Goal: Task Accomplishment & Management: Manage account settings

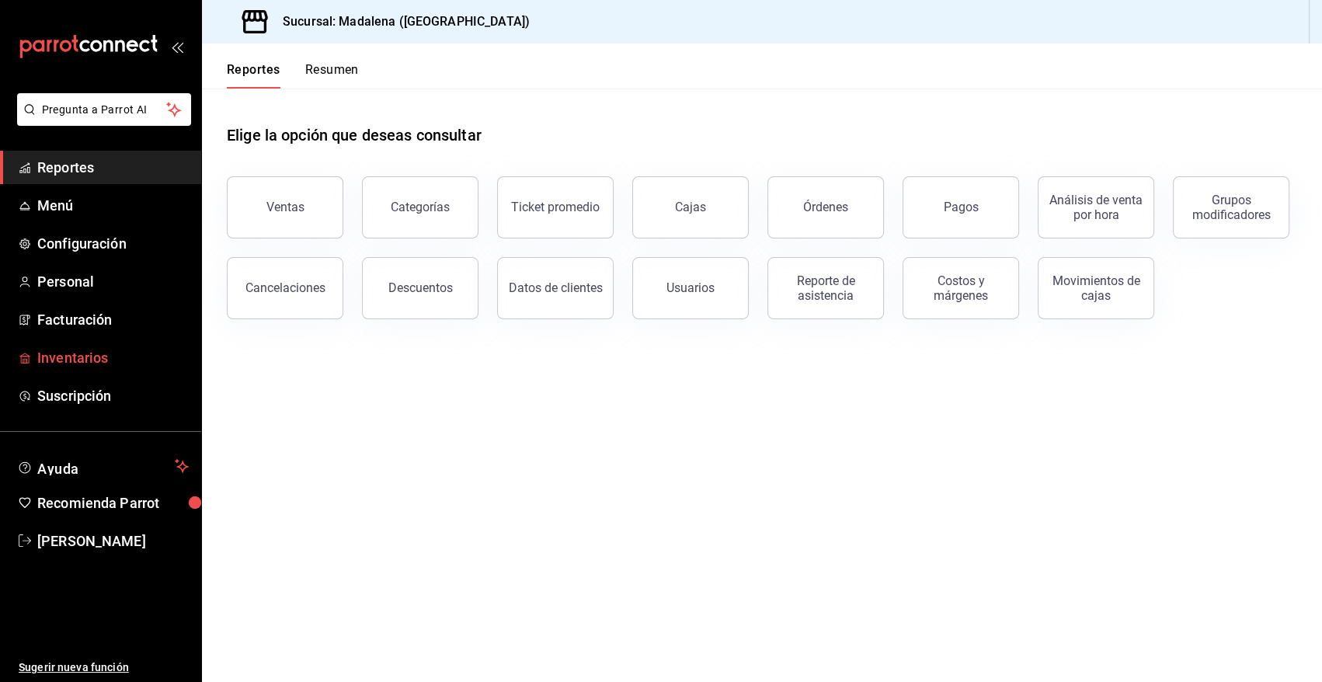
click at [82, 357] on span "Inventarios" at bounding box center [112, 357] width 151 height 21
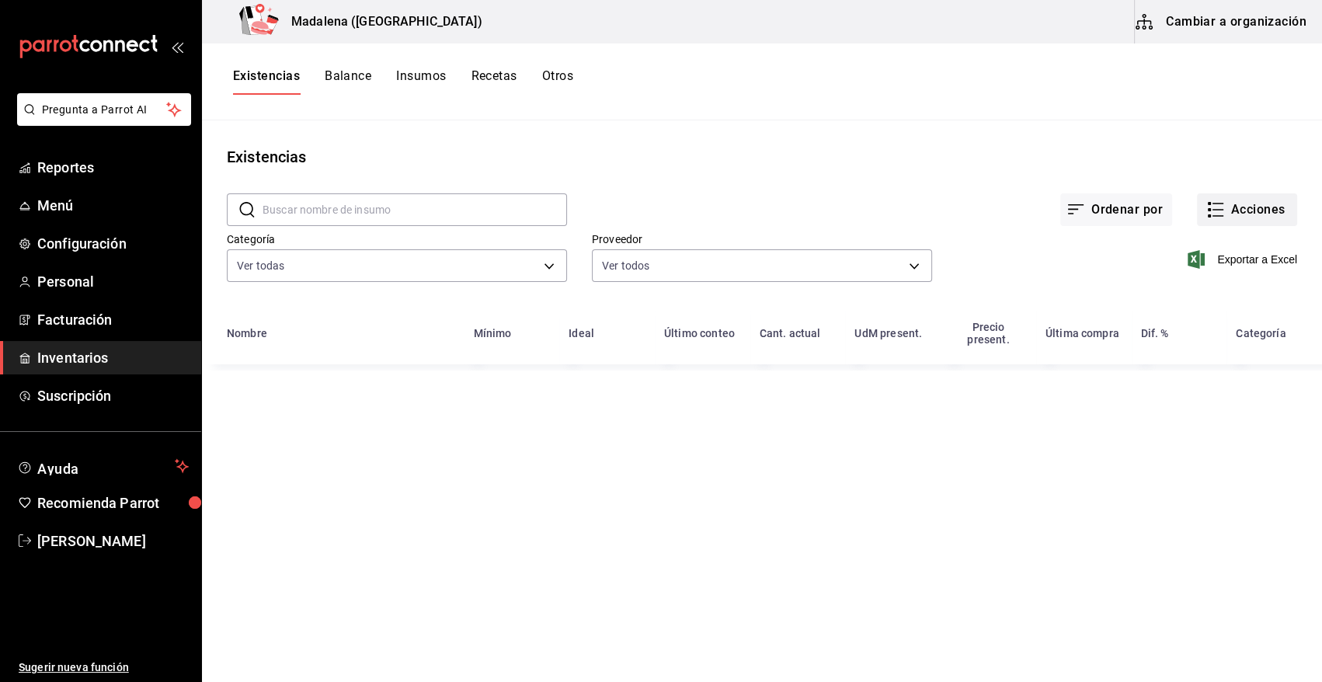
click at [1247, 210] on button "Acciones" at bounding box center [1246, 209] width 100 height 33
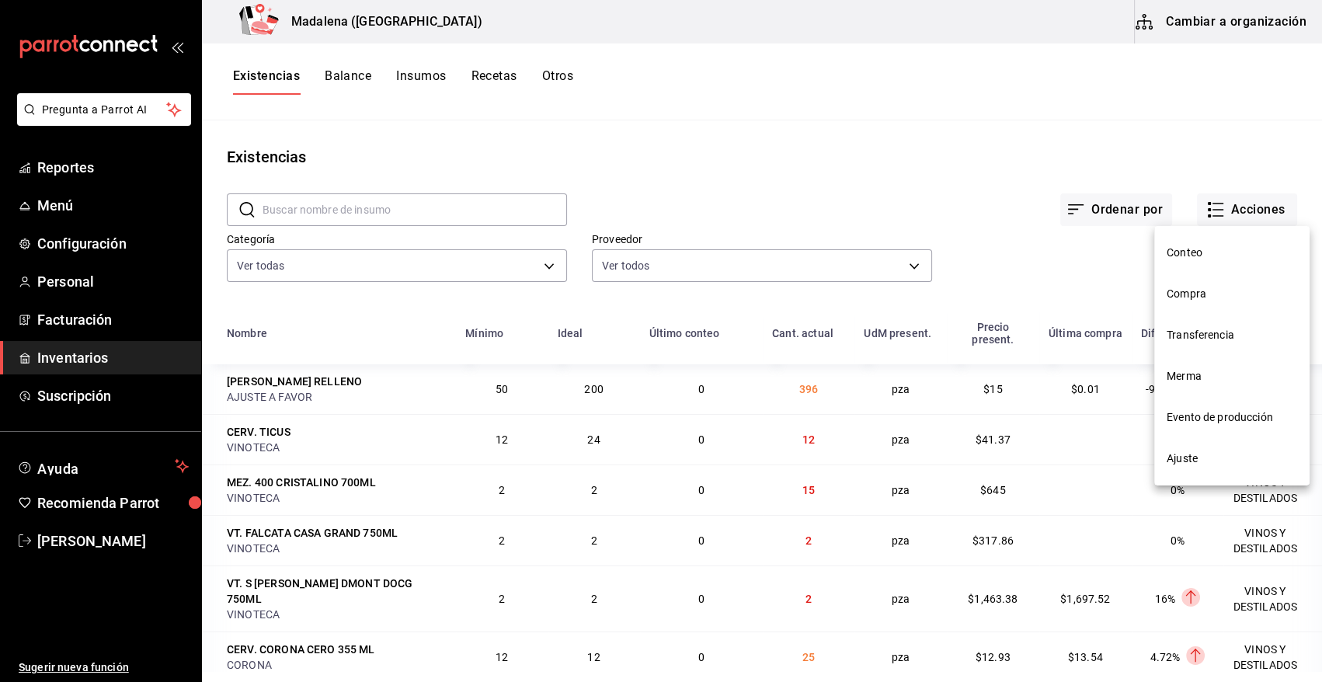
click at [1196, 293] on span "Compra" at bounding box center [1231, 294] width 130 height 16
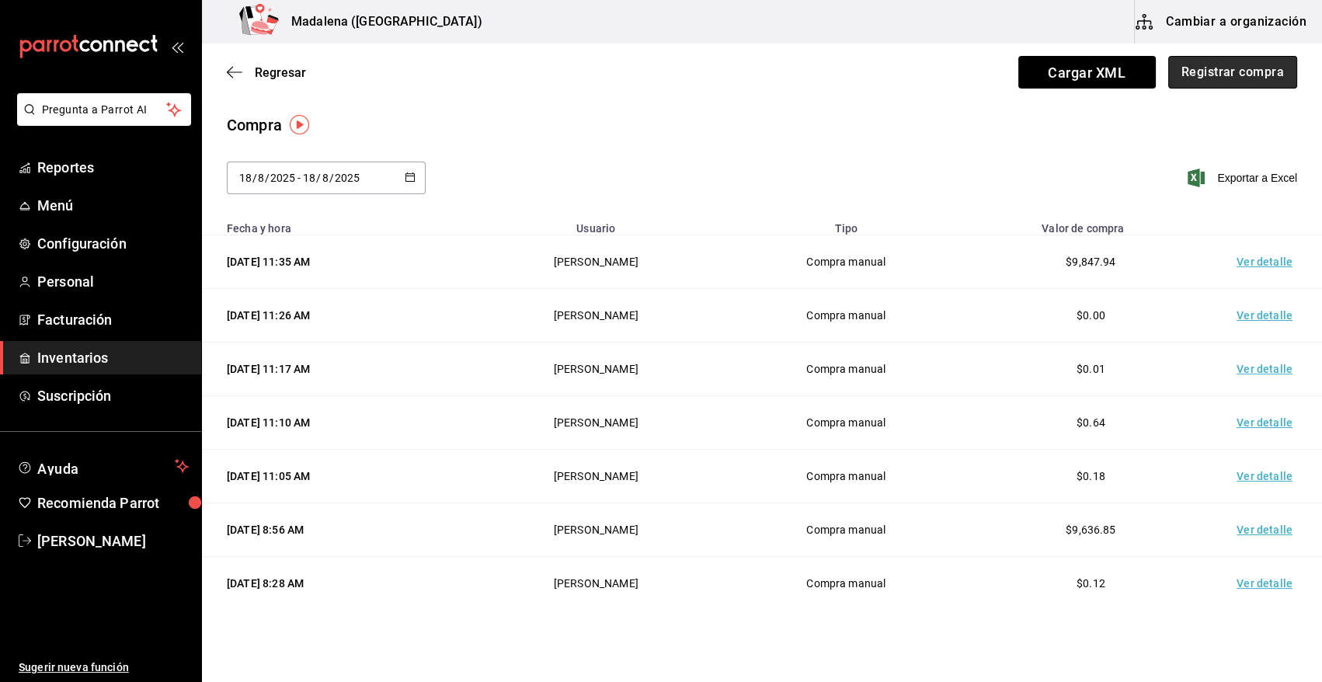
click at [1203, 84] on button "Registrar compra" at bounding box center [1232, 72] width 129 height 33
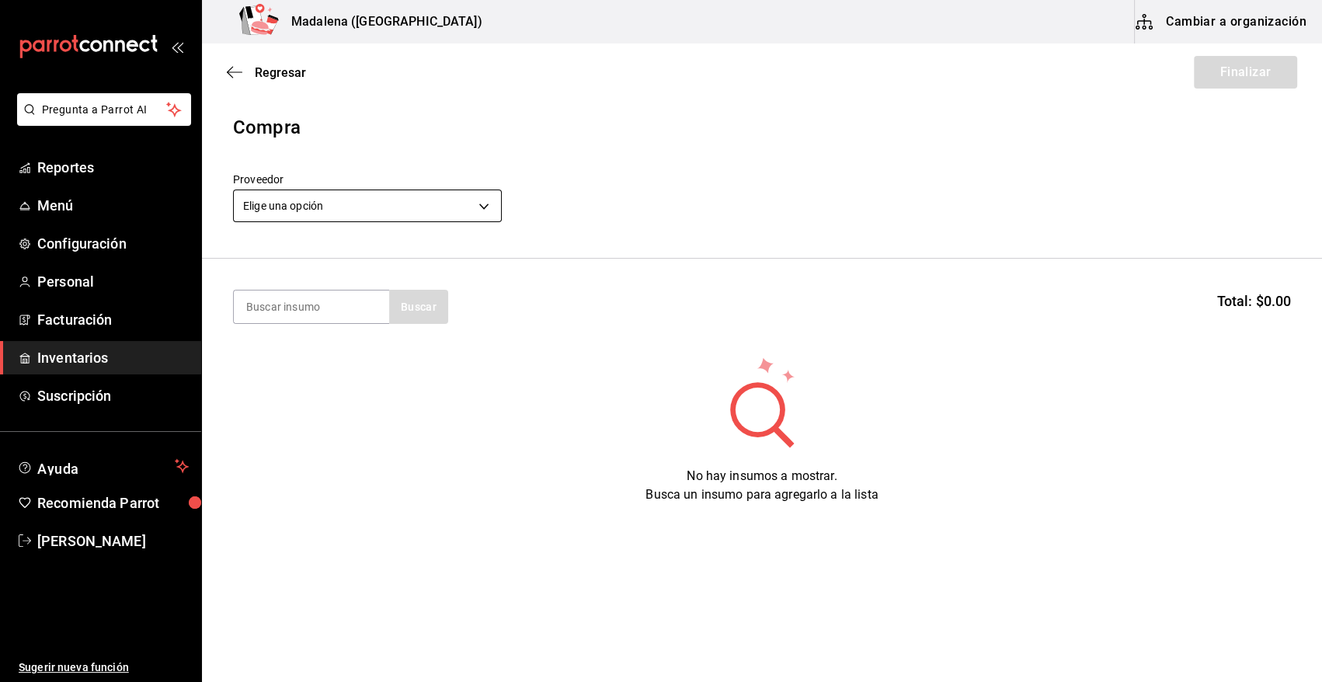
click at [351, 210] on body "Pregunta a Parrot AI Reportes Menú Configuración Personal Facturación Inventari…" at bounding box center [661, 297] width 1322 height 594
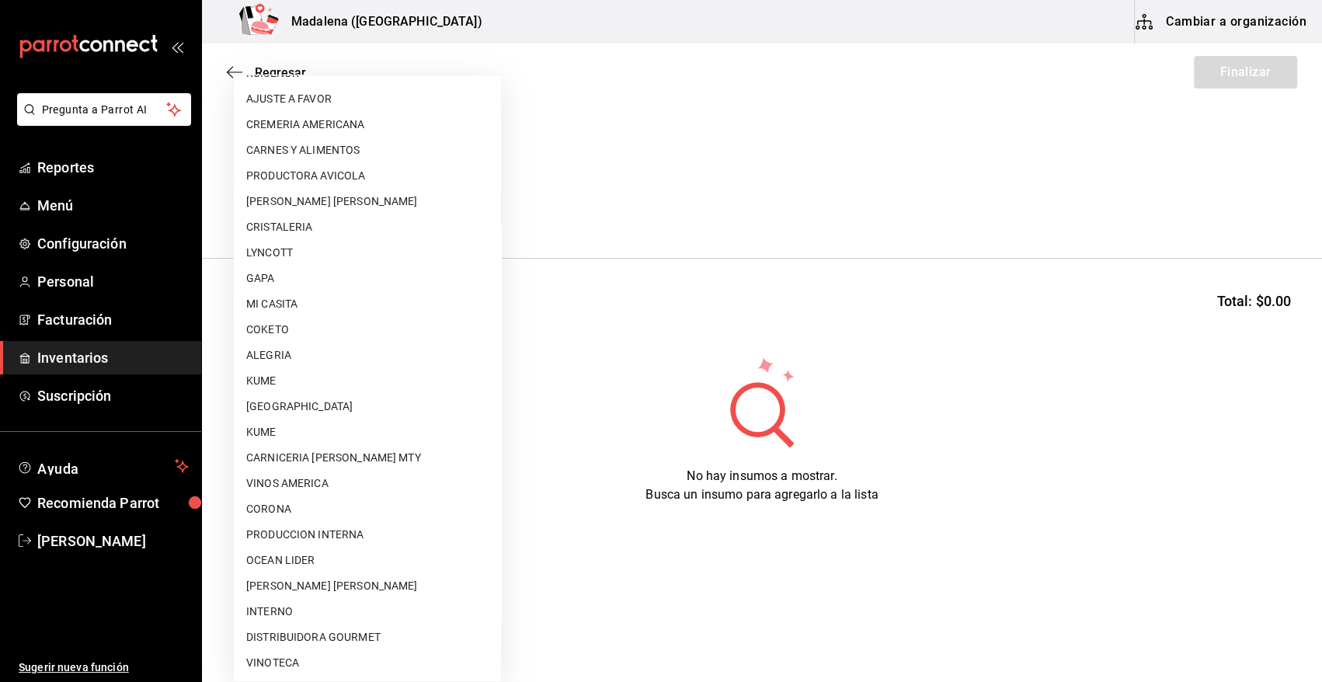
scroll to position [943, 0]
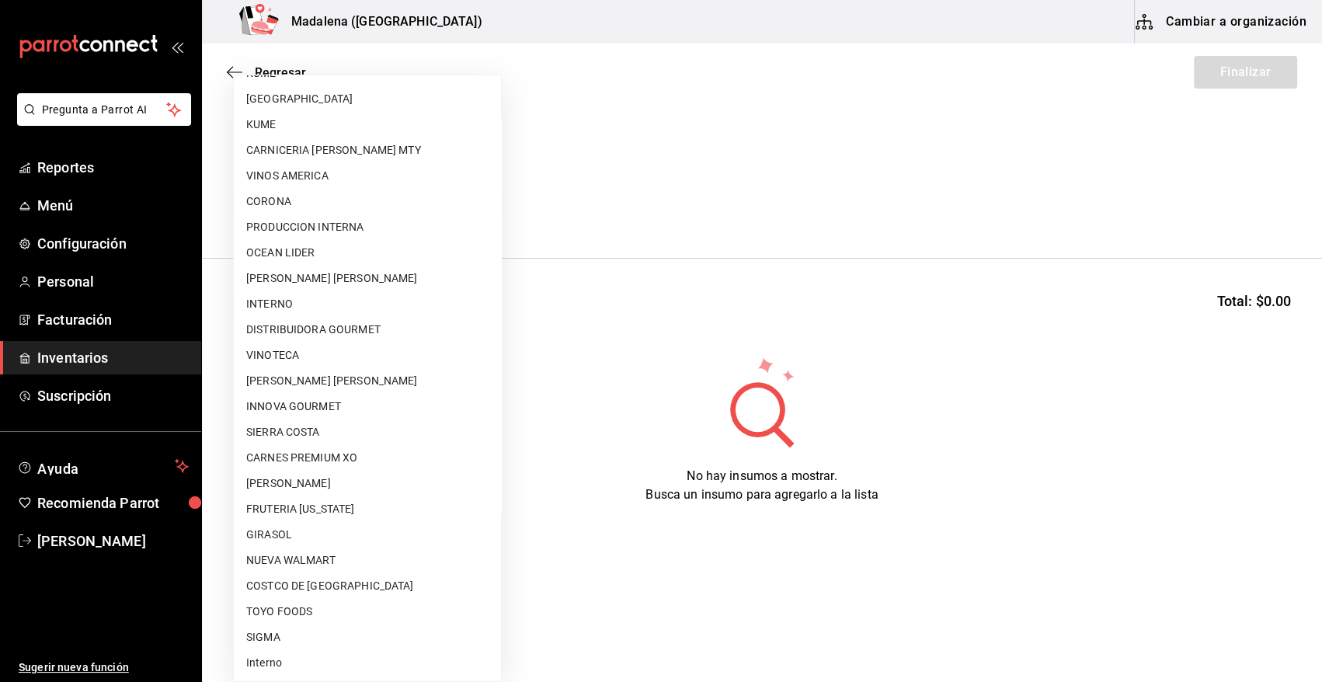
click at [308, 201] on li "CORONA" at bounding box center [367, 202] width 267 height 26
type input "57232215-216a-4676-99c8-c5e0aad5c7ef"
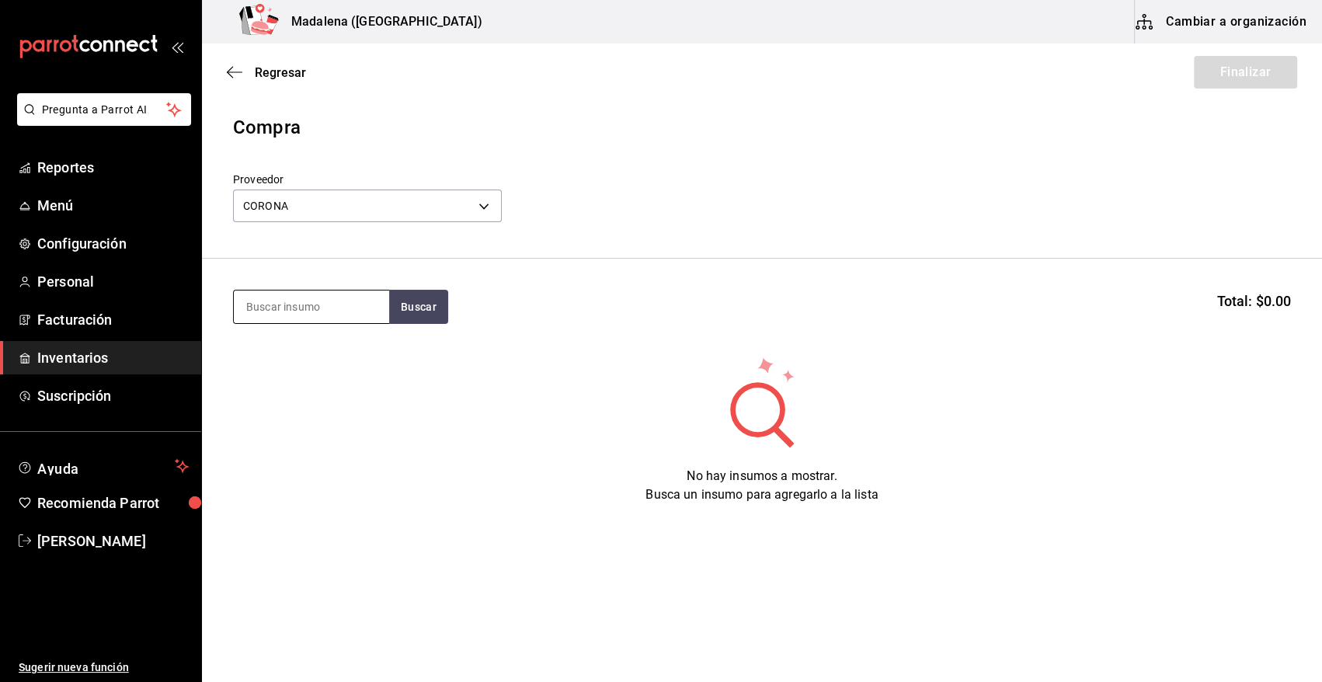
click at [333, 308] on input at bounding box center [311, 306] width 155 height 33
type input "VICT"
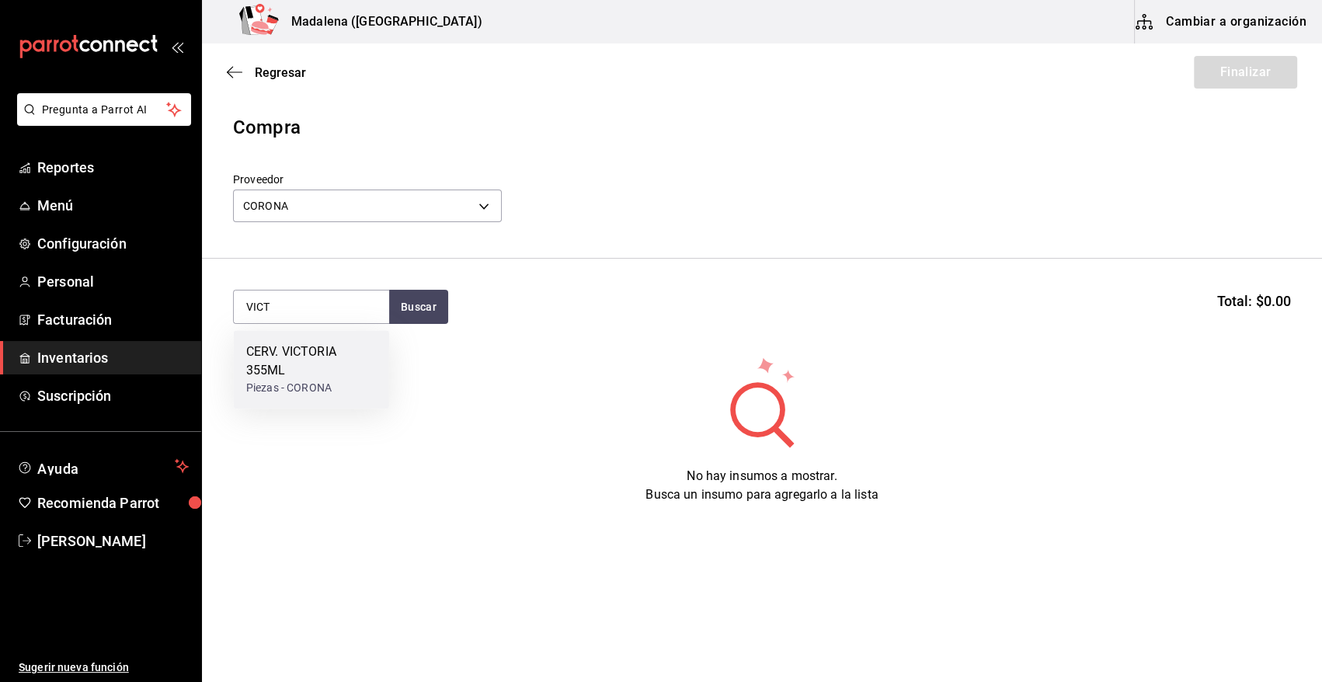
click at [315, 359] on div "CERV. VICTORIA 355ML" at bounding box center [311, 360] width 130 height 37
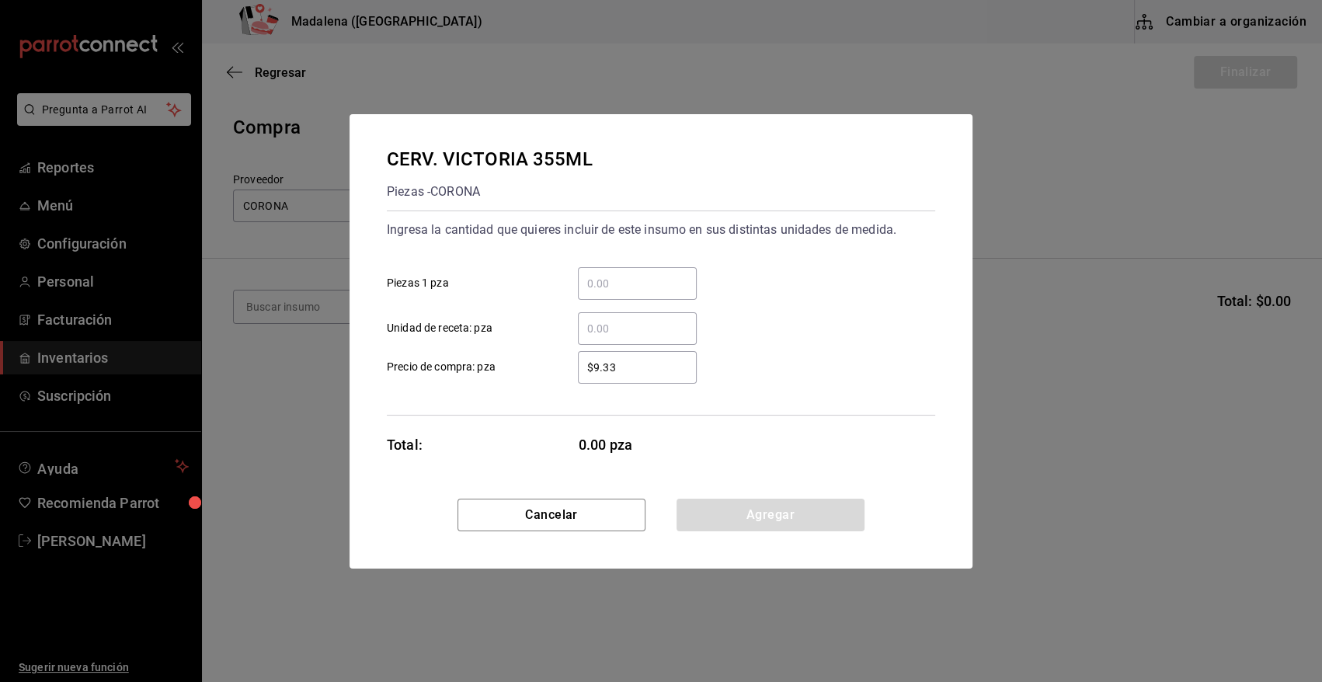
click at [592, 292] on input "​ Piezas 1 pza" at bounding box center [637, 283] width 119 height 19
type input "48"
type input "$15.54"
click at [801, 510] on button "Agregar" at bounding box center [770, 514] width 188 height 33
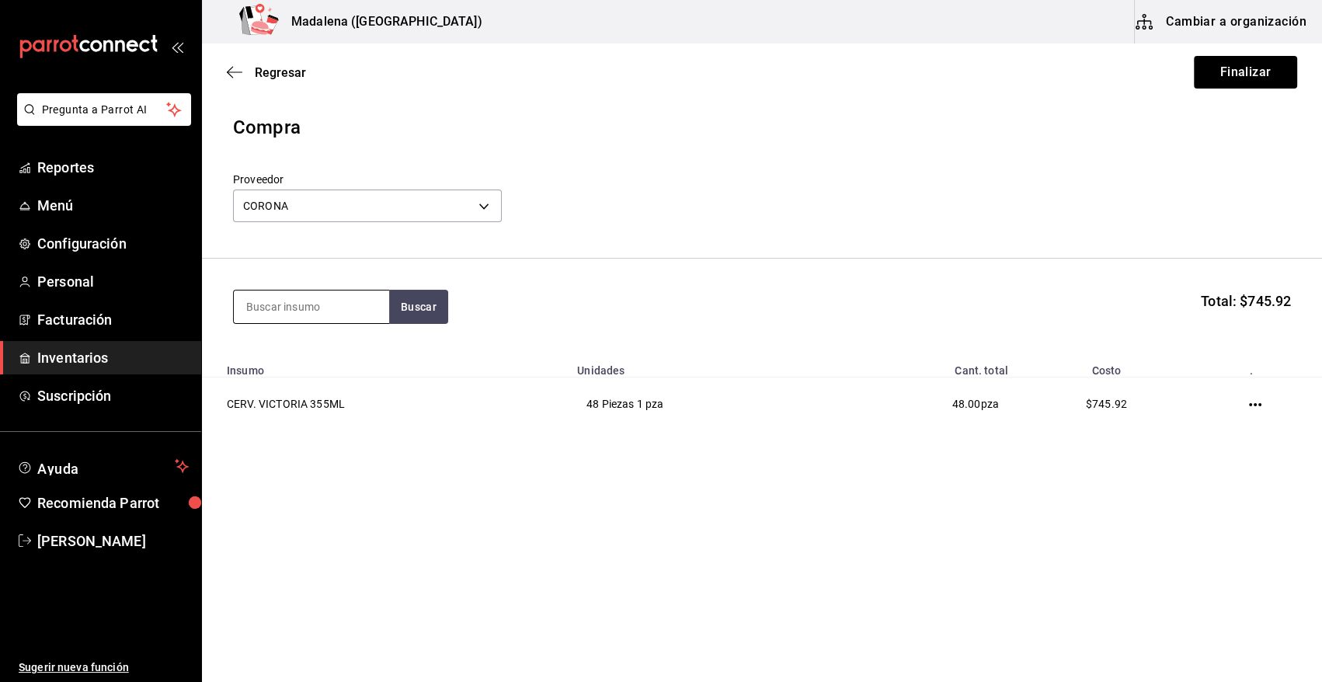
click at [342, 303] on input at bounding box center [311, 306] width 155 height 33
type input "PACIFI"
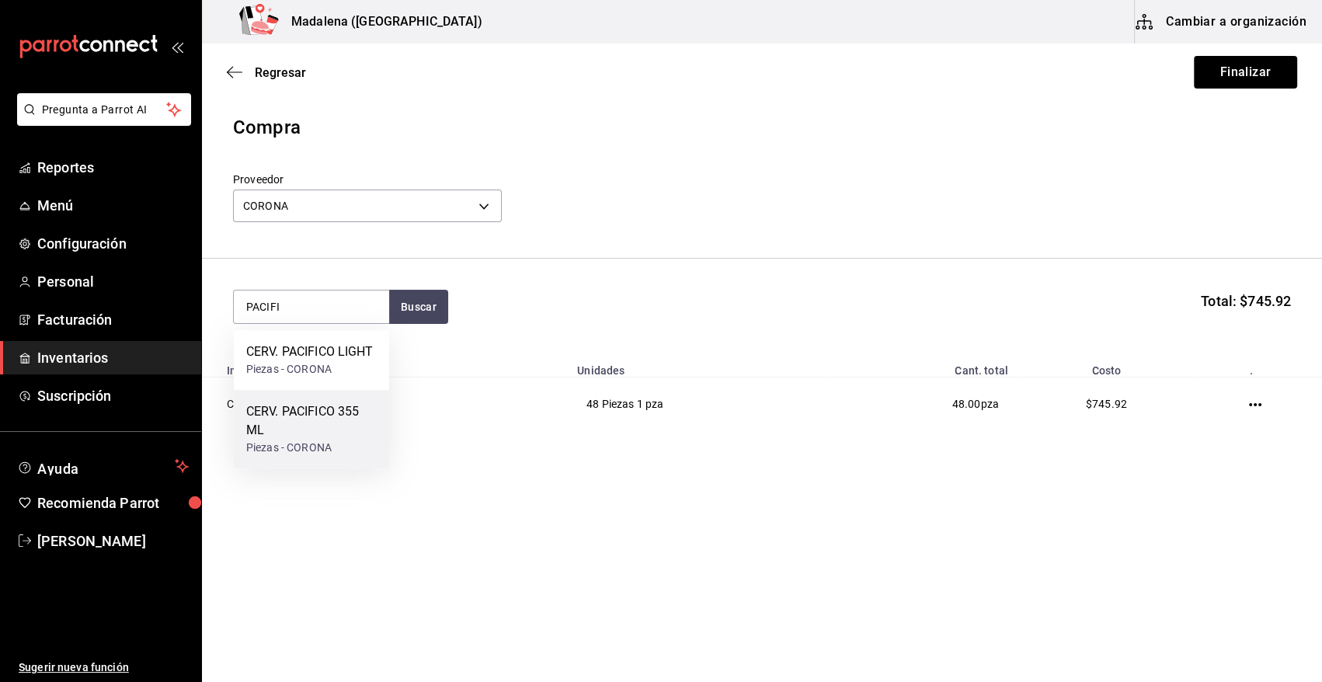
click at [300, 423] on div "CERV. PACIFICO 355 ML" at bounding box center [311, 420] width 130 height 37
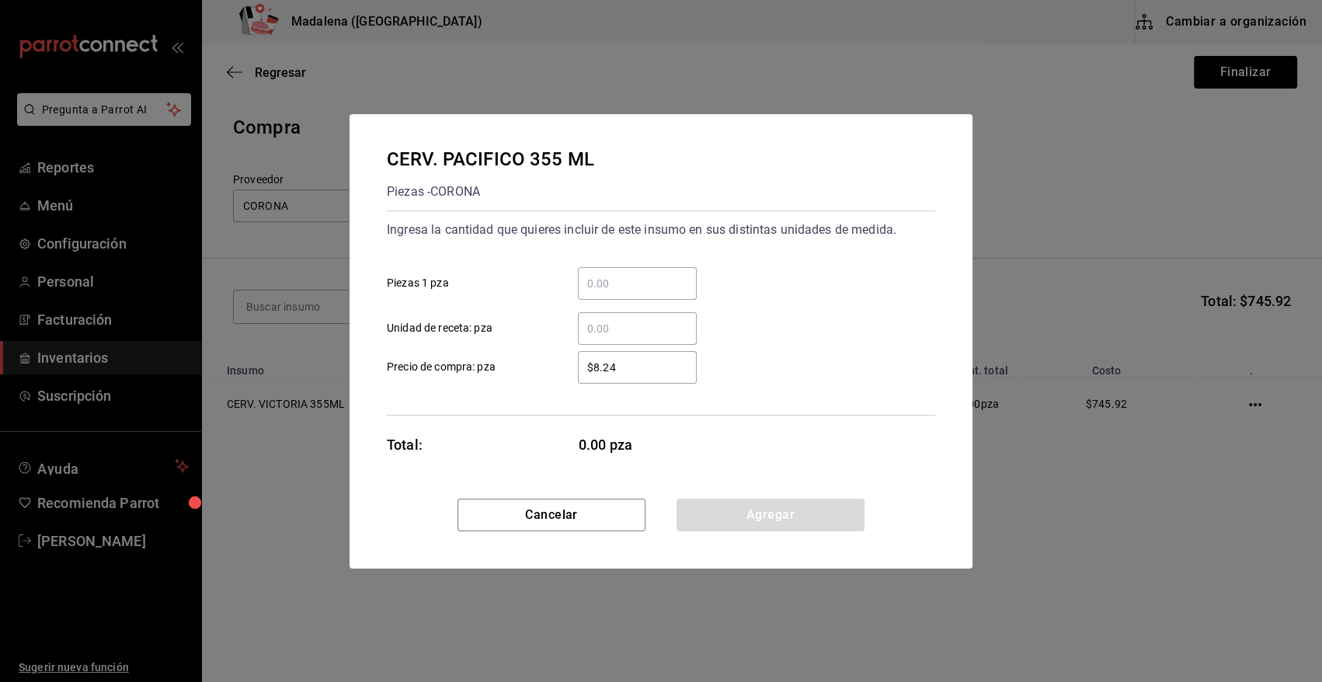
click at [644, 288] on input "​ Piezas 1 pza" at bounding box center [637, 283] width 119 height 19
type input "24"
type input "$16.58"
click at [760, 522] on button "Agregar" at bounding box center [770, 514] width 188 height 33
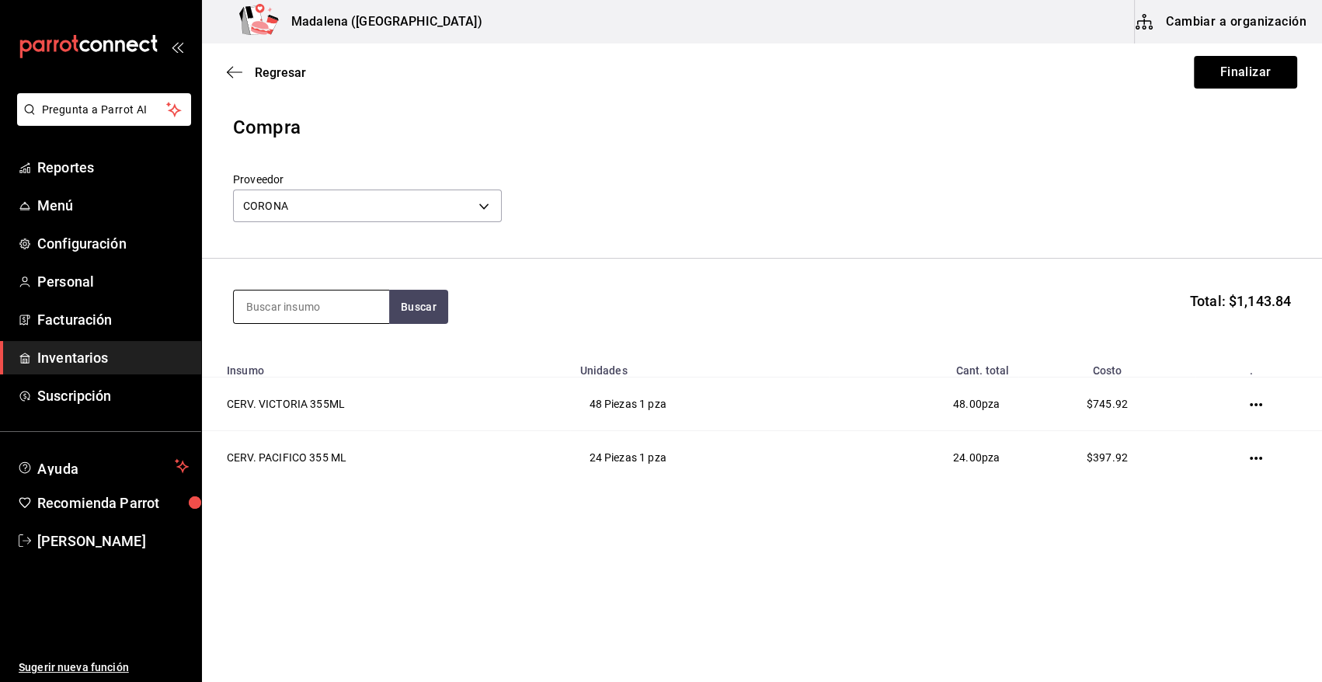
click at [341, 303] on input at bounding box center [311, 306] width 155 height 33
drag, startPoint x: 318, startPoint y: 306, endPoint x: 144, endPoint y: 333, distance: 175.3
click at [144, 333] on div "Pregunta a Parrot AI Reportes Menú Configuración Personal Facturación Inventari…" at bounding box center [661, 297] width 1322 height 594
type input "NEGRA M"
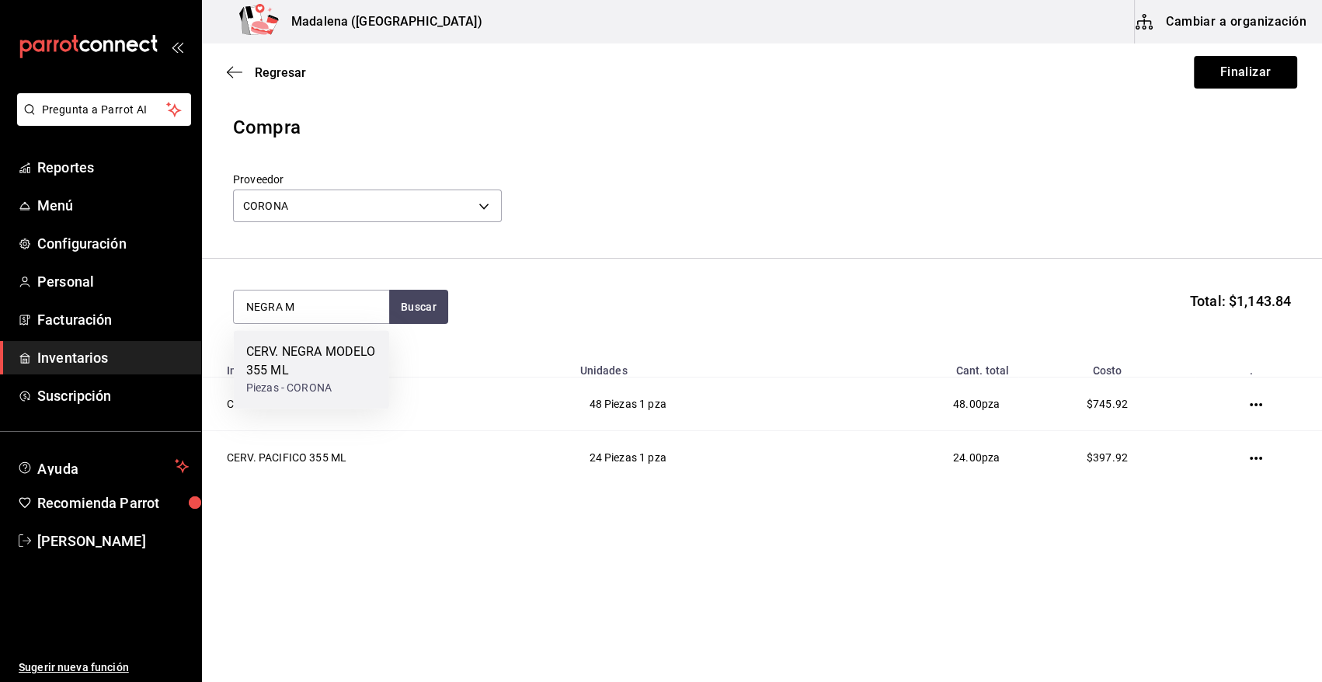
click at [313, 359] on div "CERV. NEGRA MODELO 355 ML" at bounding box center [311, 360] width 130 height 37
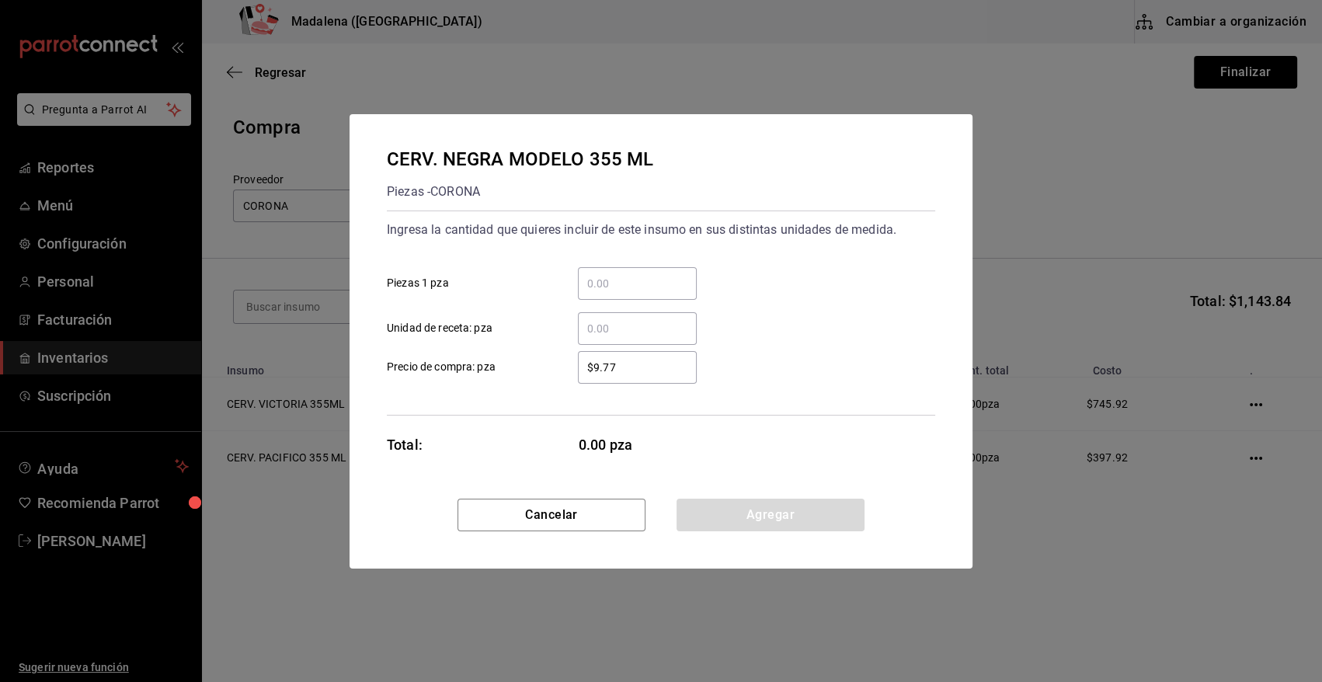
click at [624, 284] on input "​ Piezas 1 pza" at bounding box center [637, 283] width 119 height 19
type input "12"
type input "$20.75"
click at [779, 509] on button "Agregar" at bounding box center [770, 514] width 188 height 33
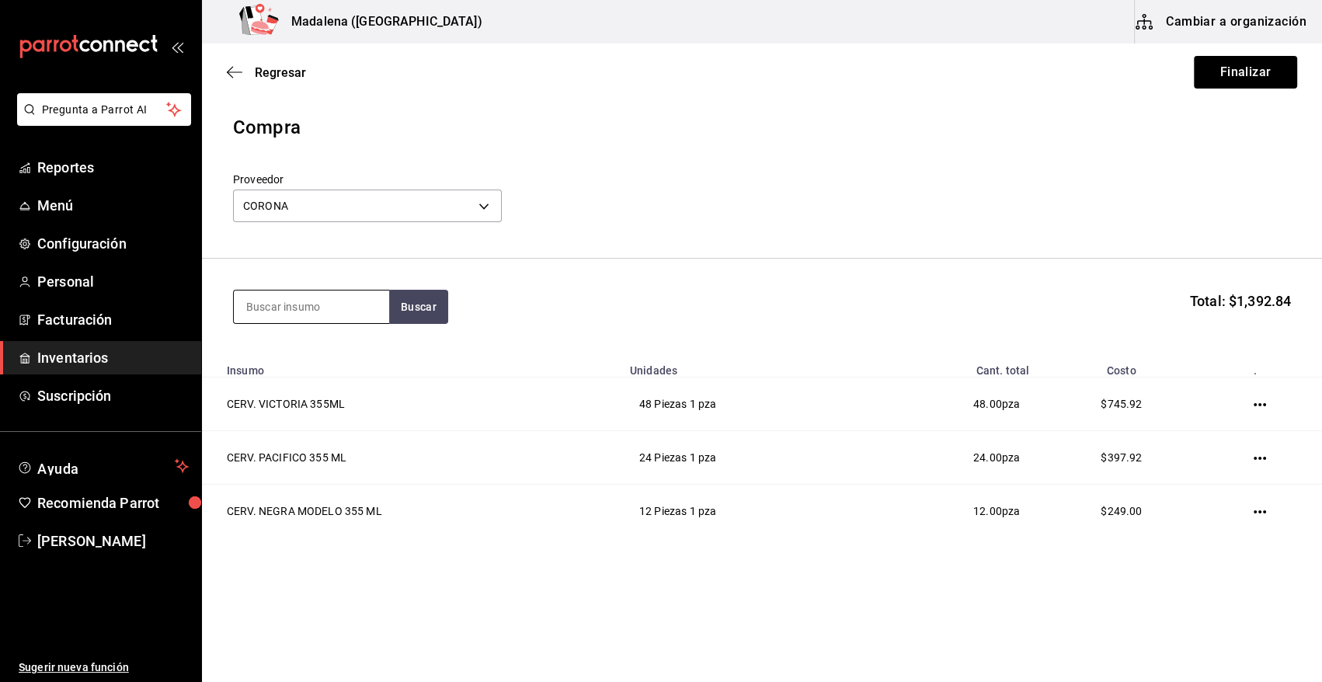
click at [341, 310] on input at bounding box center [311, 306] width 155 height 33
click at [315, 311] on input at bounding box center [311, 306] width 155 height 33
click at [296, 302] on input at bounding box center [311, 306] width 155 height 33
click at [362, 311] on input "MODELO" at bounding box center [311, 306] width 155 height 33
type input "MODELO E"
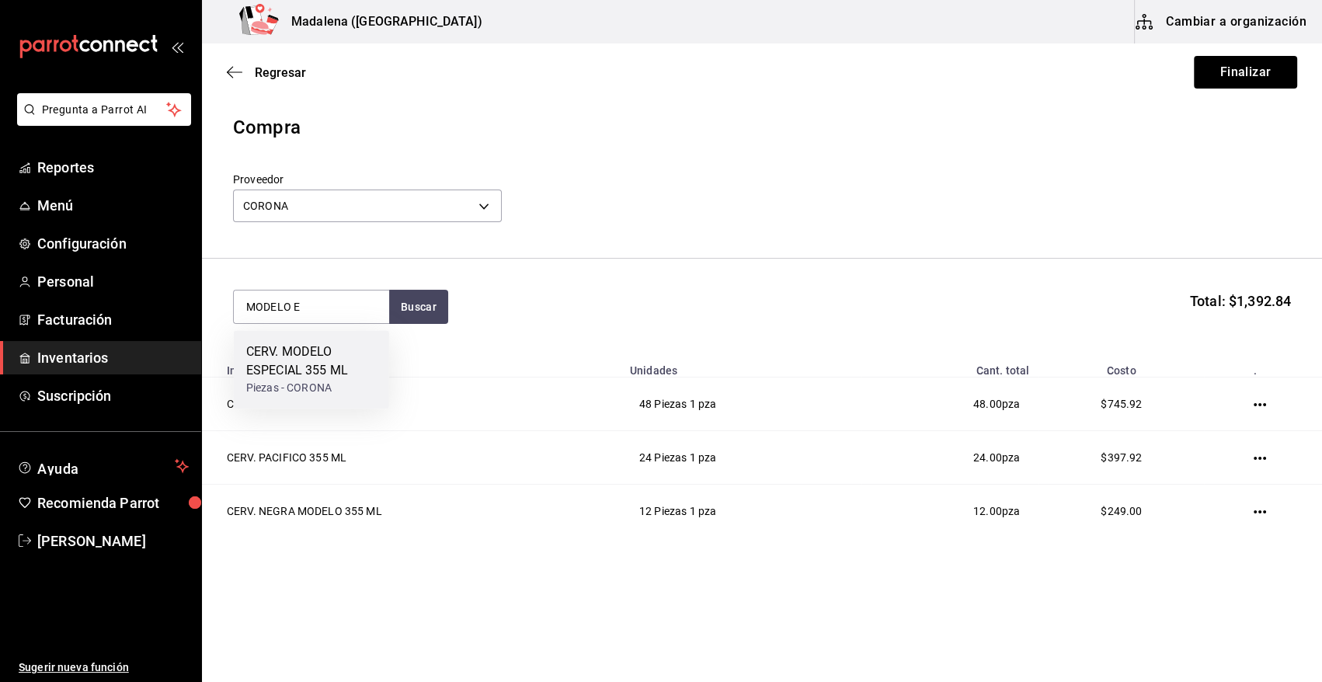
click at [324, 366] on div "CERV. MODELO ESPECIAL 355 ML" at bounding box center [311, 360] width 130 height 37
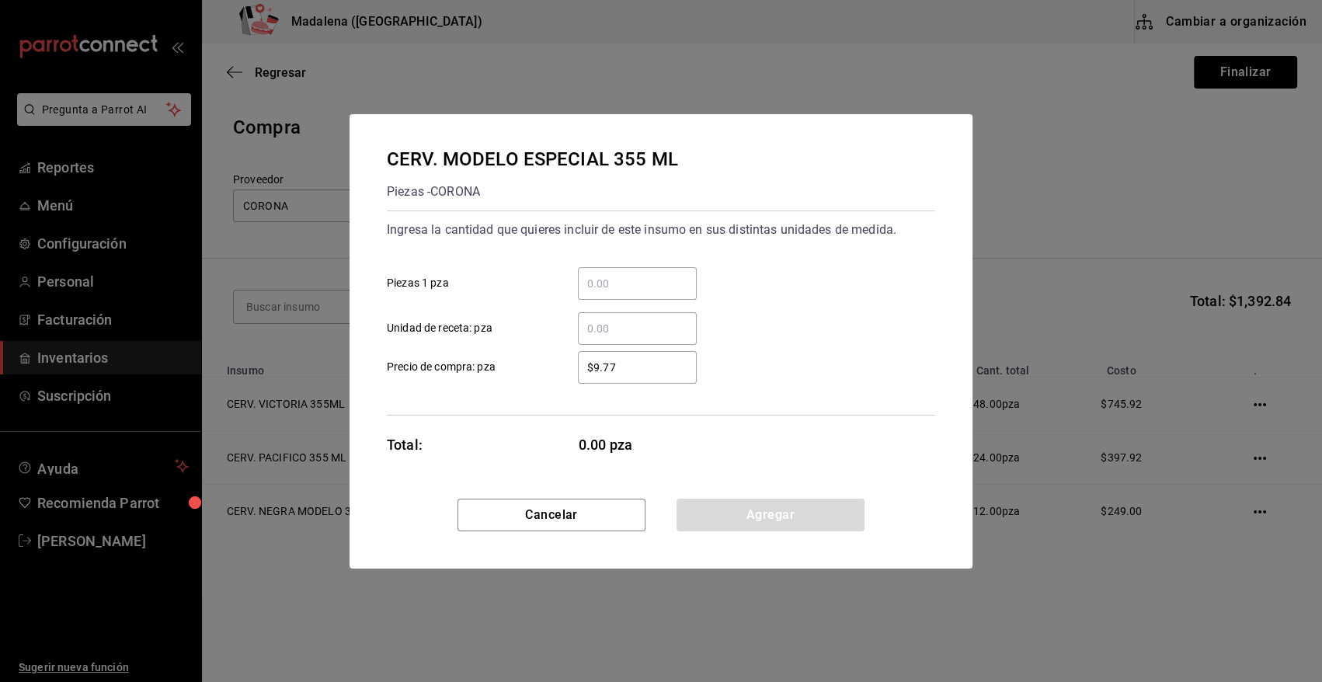
click at [605, 286] on input "​ Piezas 1 pza" at bounding box center [637, 283] width 119 height 19
type input "12"
type input "$20.75"
click at [782, 516] on button "Agregar" at bounding box center [770, 514] width 188 height 33
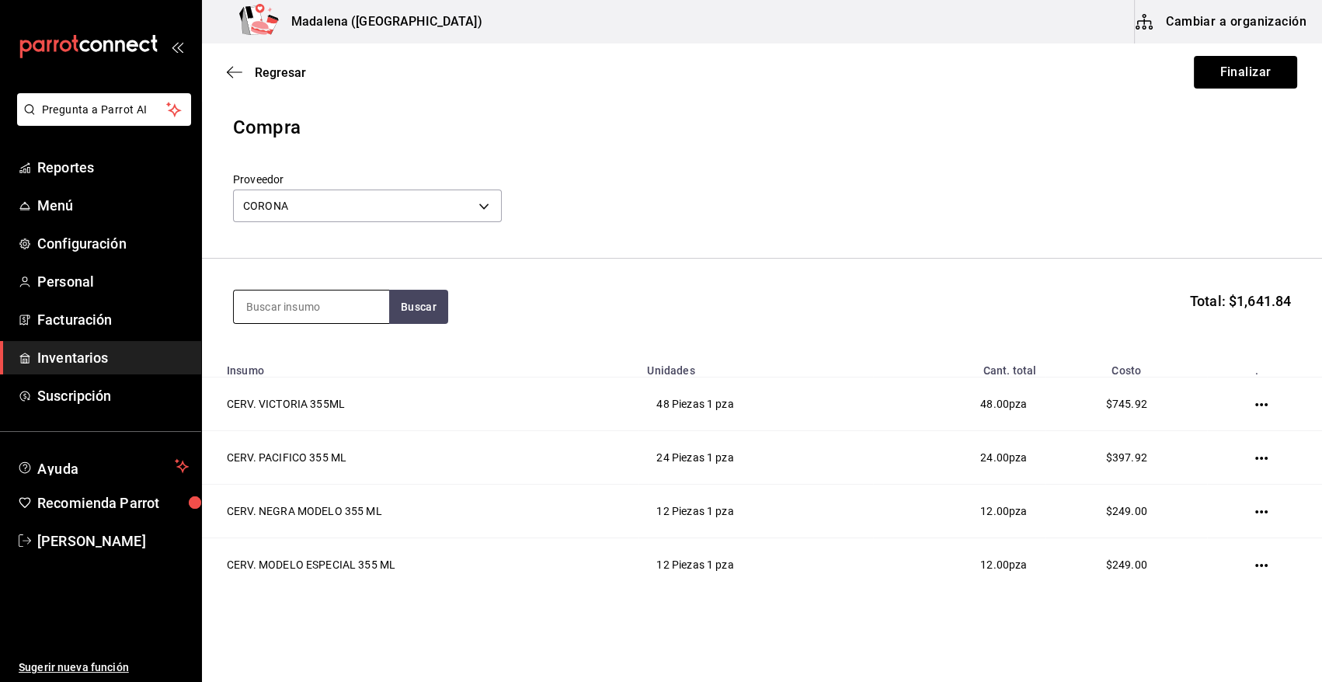
click at [325, 301] on input at bounding box center [311, 306] width 155 height 33
type input "ULTRA"
click at [296, 381] on div "Piezas - CORONA" at bounding box center [311, 388] width 130 height 16
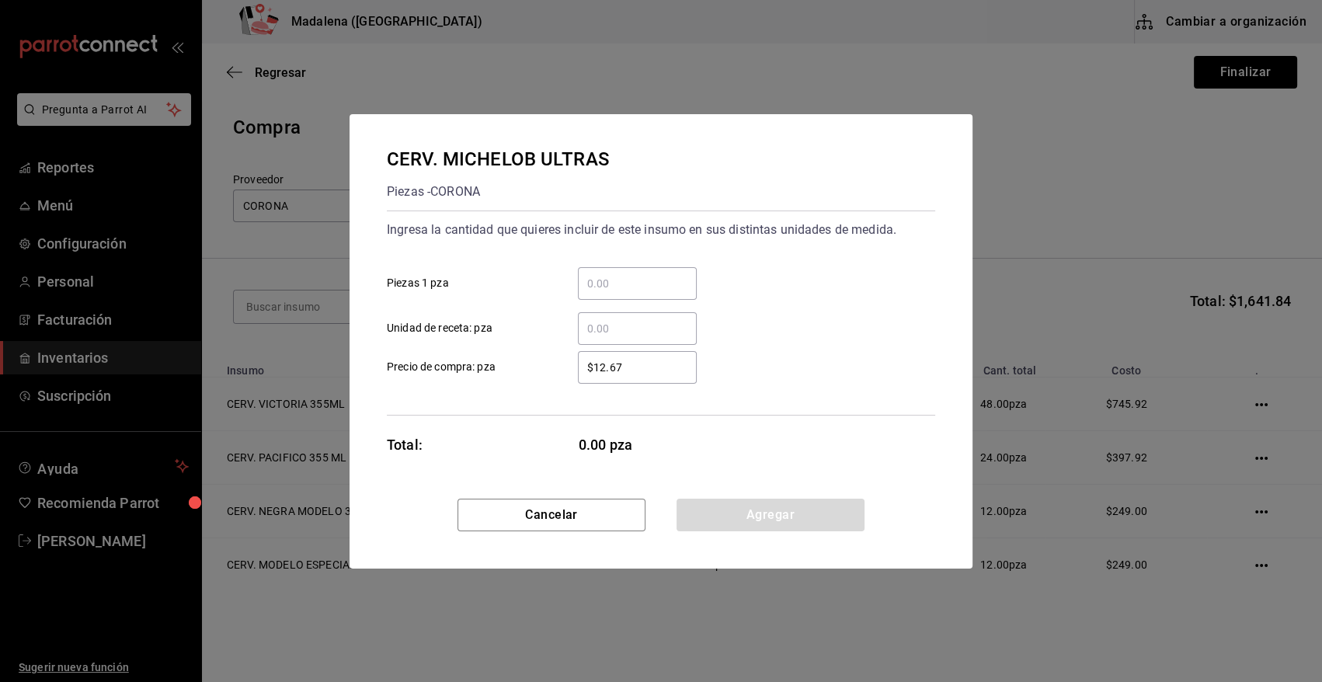
click at [584, 283] on input "​ Piezas 1 pza" at bounding box center [637, 283] width 119 height 19
type input "24"
type input "$17.29"
click at [775, 519] on button "Agregar" at bounding box center [770, 514] width 188 height 33
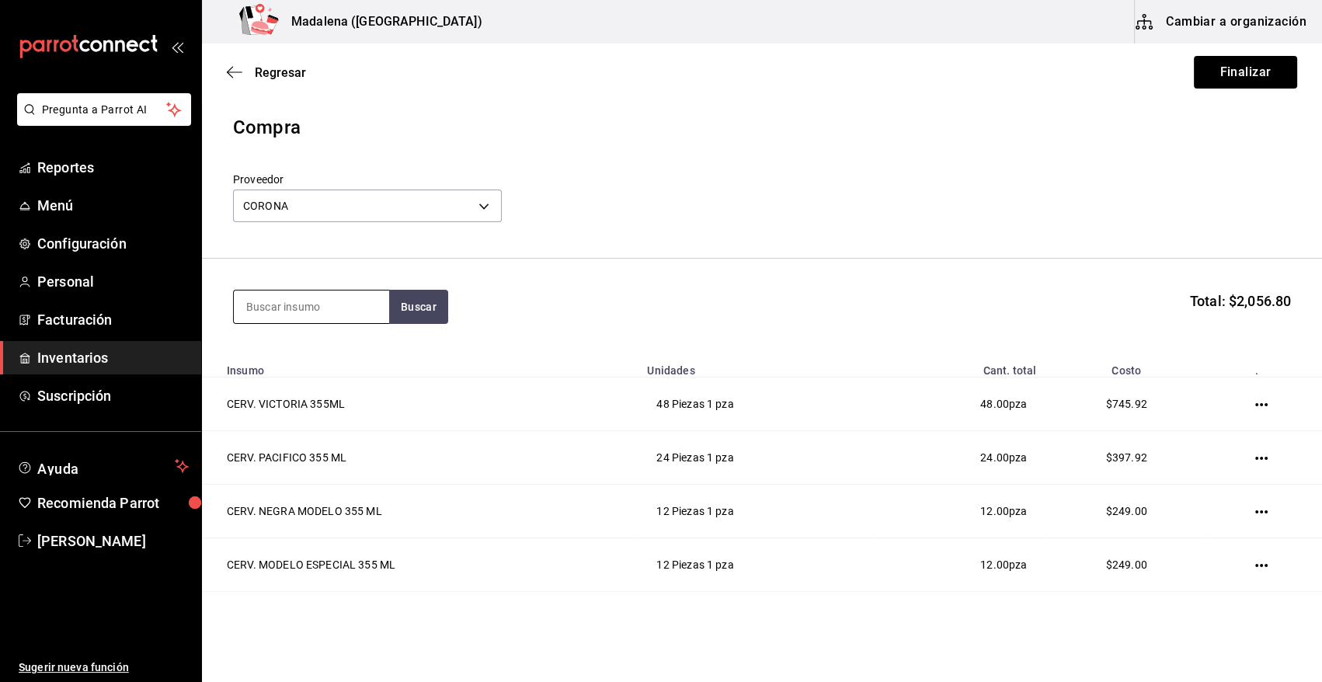
click at [327, 310] on input at bounding box center [311, 306] width 155 height 33
click at [414, 310] on button "Buscar" at bounding box center [418, 307] width 59 height 34
click at [310, 304] on input "ULTRA" at bounding box center [311, 306] width 155 height 33
click at [450, 303] on div "ULTRA Buscar Total: $2,056.80" at bounding box center [762, 307] width 1058 height 34
click at [431, 307] on button "Buscar" at bounding box center [418, 307] width 59 height 34
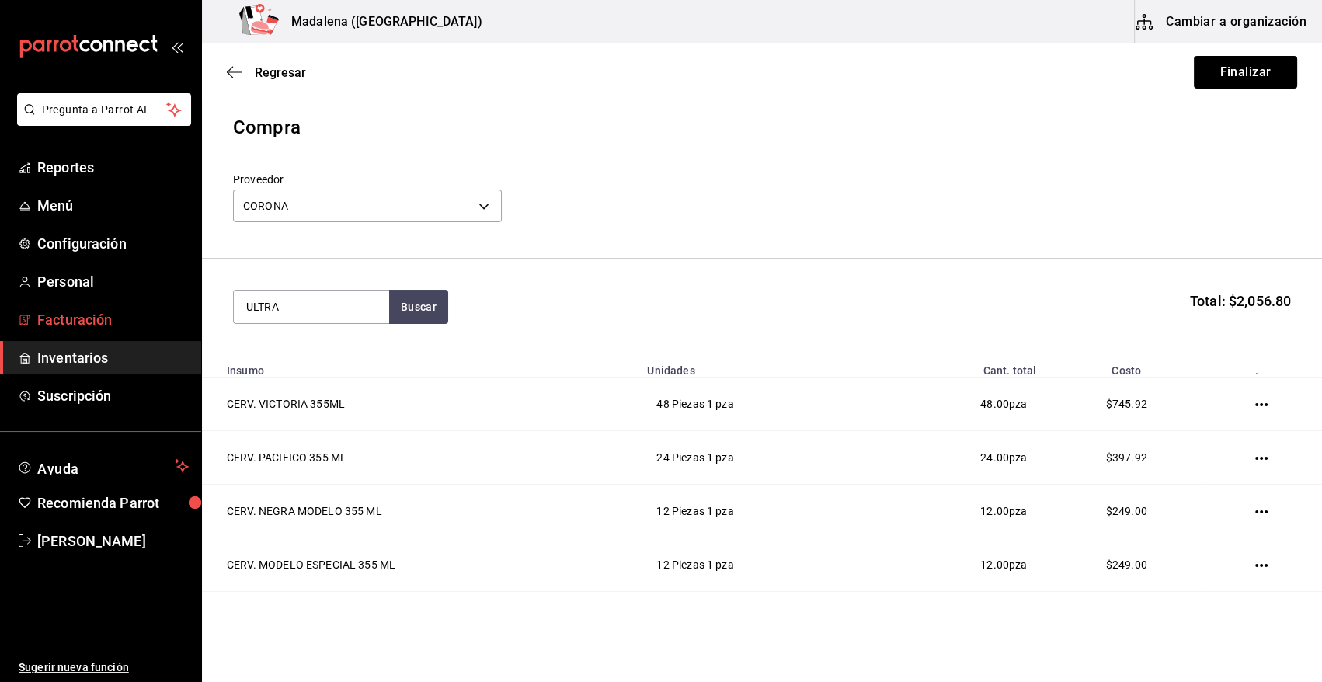
drag, startPoint x: 284, startPoint y: 304, endPoint x: 63, endPoint y: 307, distance: 221.3
click at [64, 307] on div "Pregunta a Parrot AI Reportes Menú Configuración Personal Facturación Inventari…" at bounding box center [661, 297] width 1322 height 594
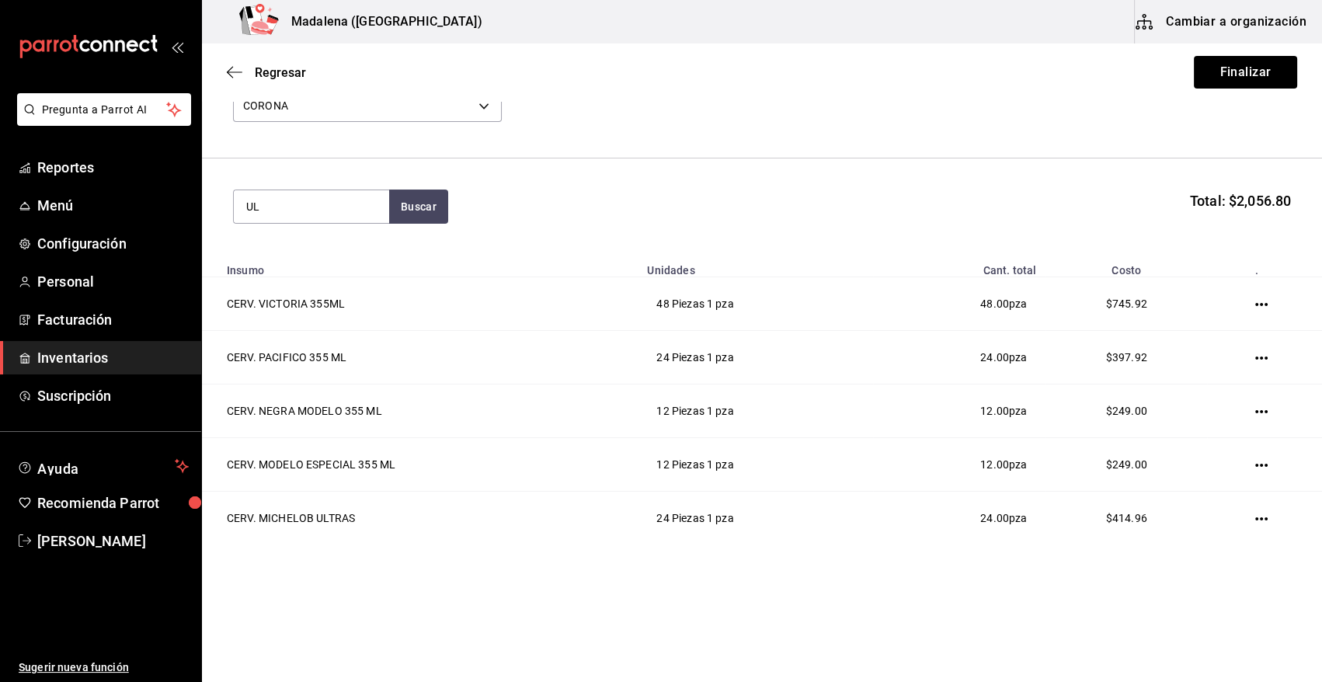
type input "U"
type input "CORONA"
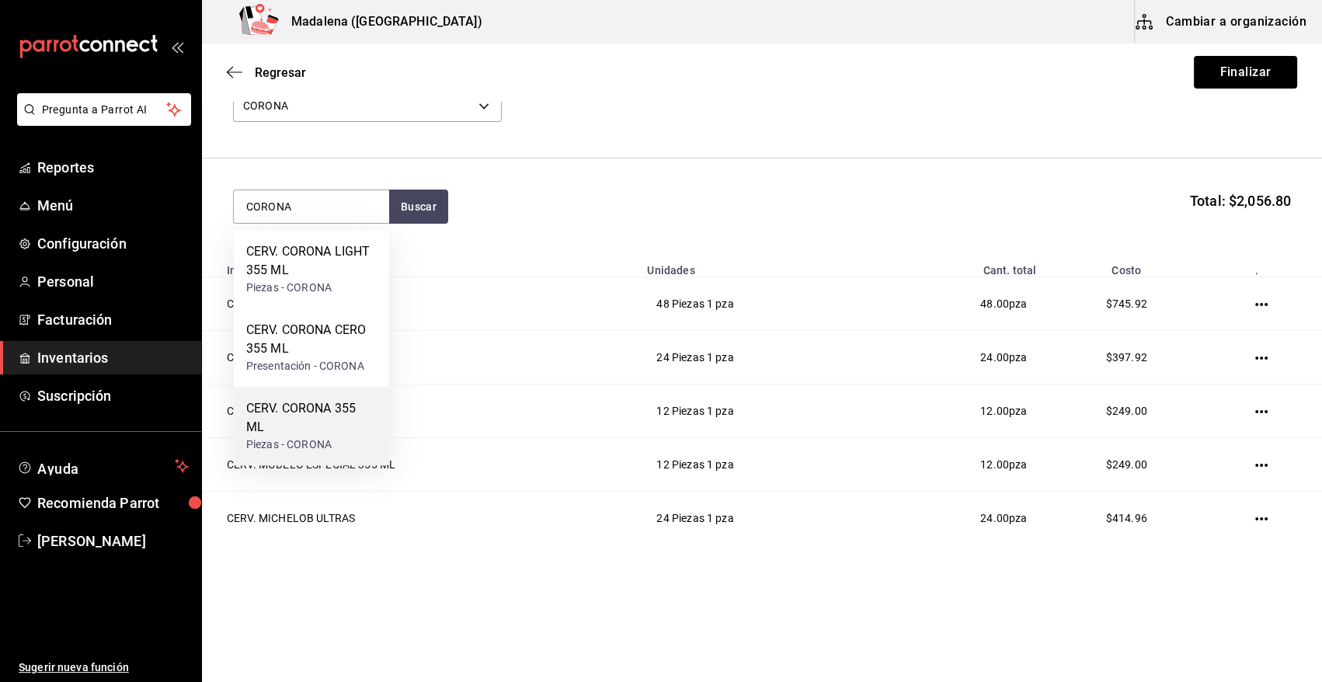
click at [333, 431] on div "CERV. CORONA 355 ML" at bounding box center [311, 417] width 130 height 37
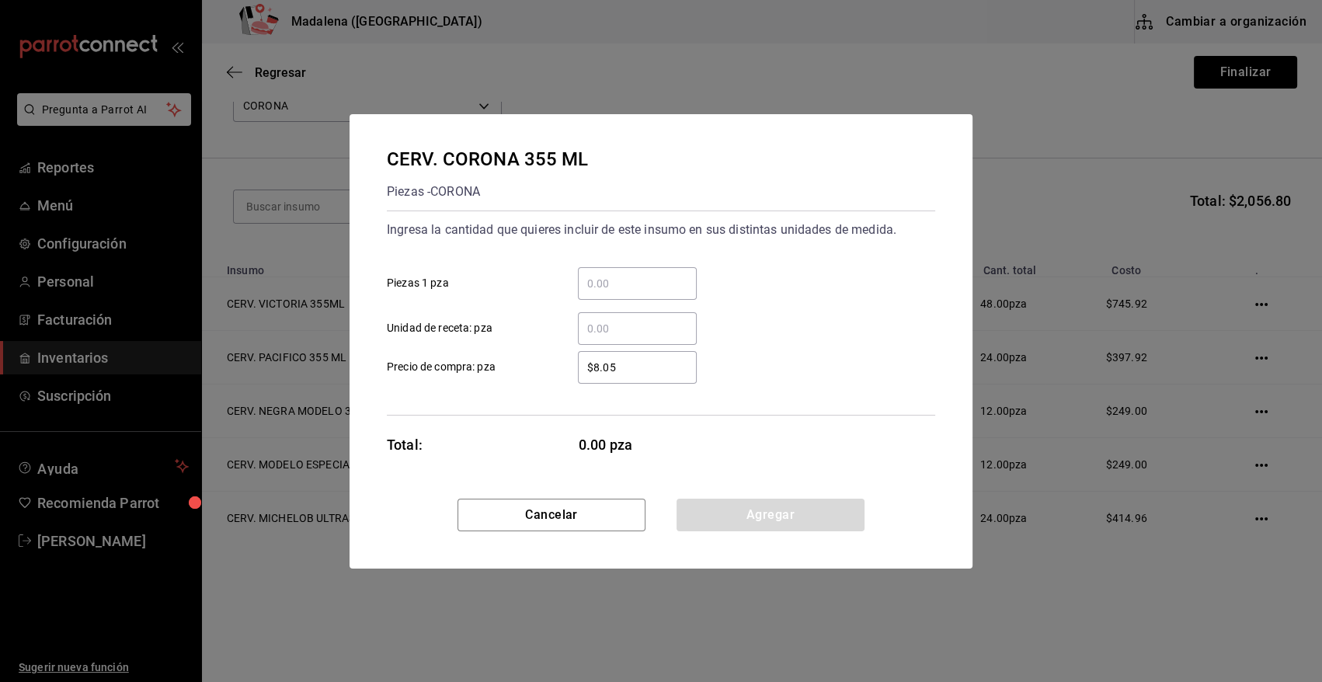
click at [667, 276] on input "​ Piezas 1 pza" at bounding box center [637, 283] width 119 height 19
type input "24"
type input "$15.54"
click at [776, 522] on button "Agregar" at bounding box center [770, 514] width 188 height 33
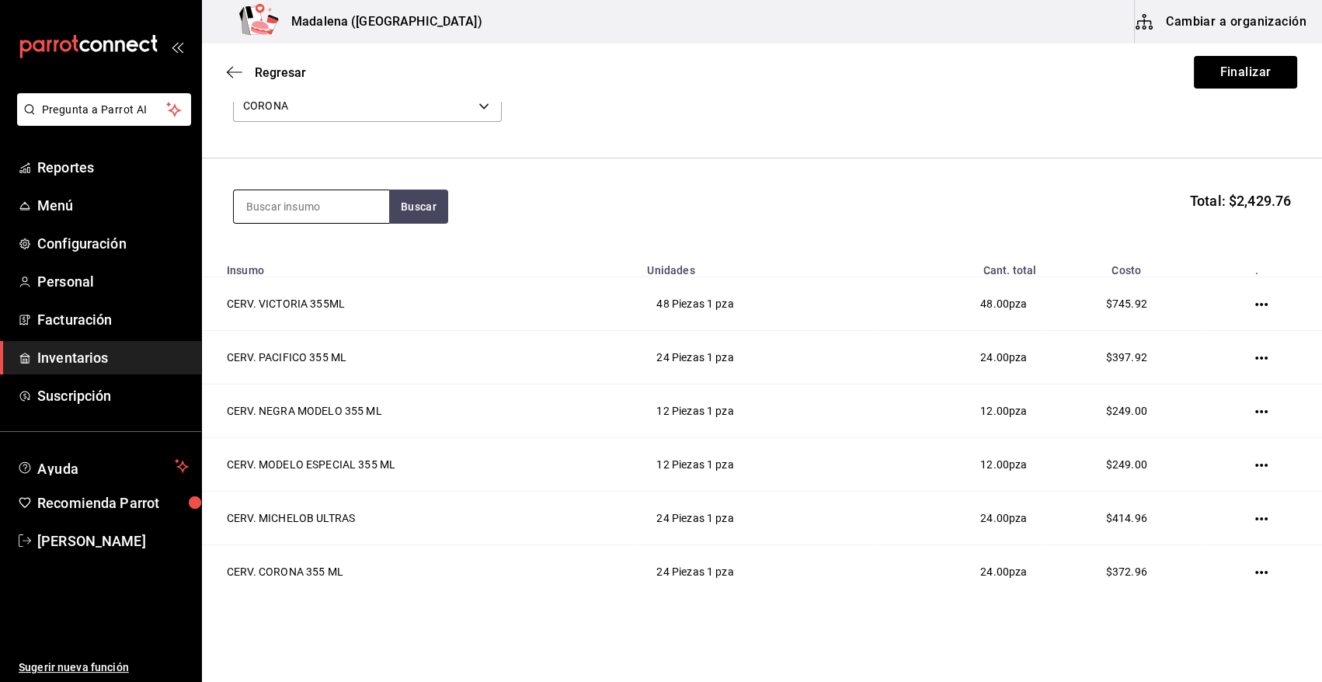
click at [338, 202] on input at bounding box center [311, 206] width 155 height 33
type input "STELLA"
click at [321, 250] on div "CERV. STELLA ARTROIS 330 ML" at bounding box center [311, 260] width 130 height 37
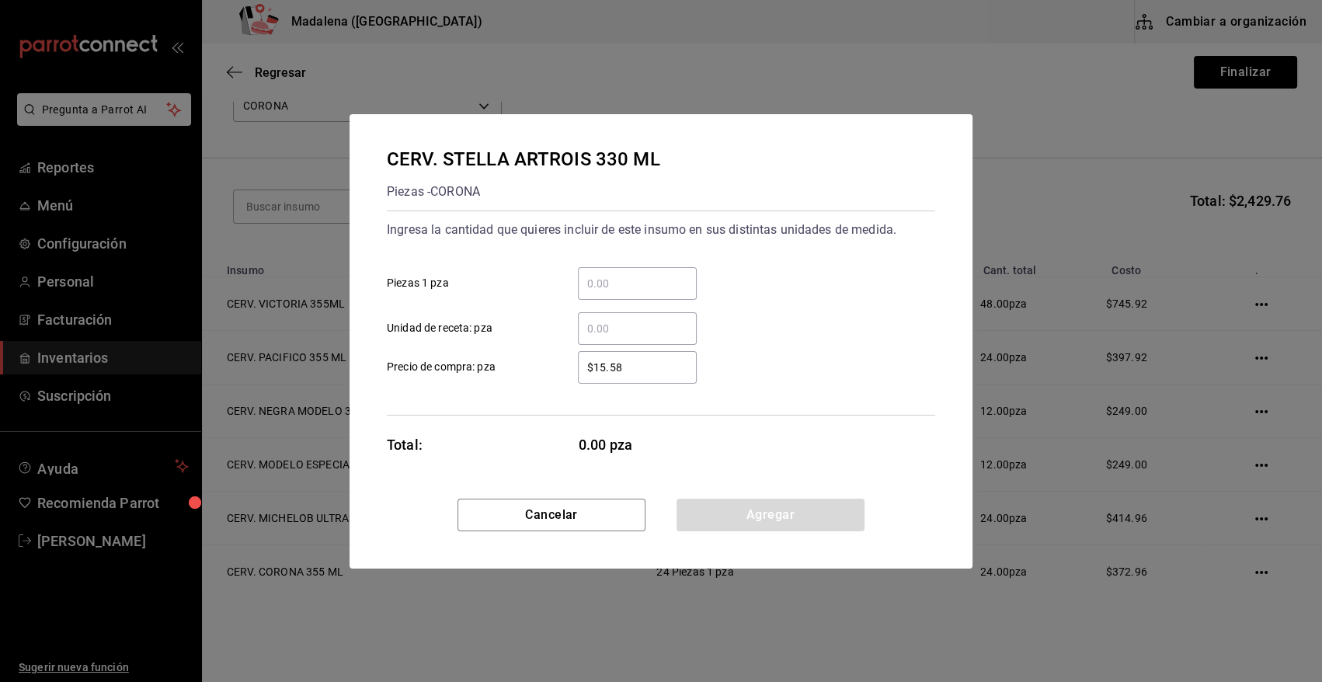
click at [589, 280] on input "​ Piezas 1 pza" at bounding box center [637, 283] width 119 height 19
type input "24"
type input "$21.79"
click at [766, 527] on button "Agregar" at bounding box center [770, 514] width 188 height 33
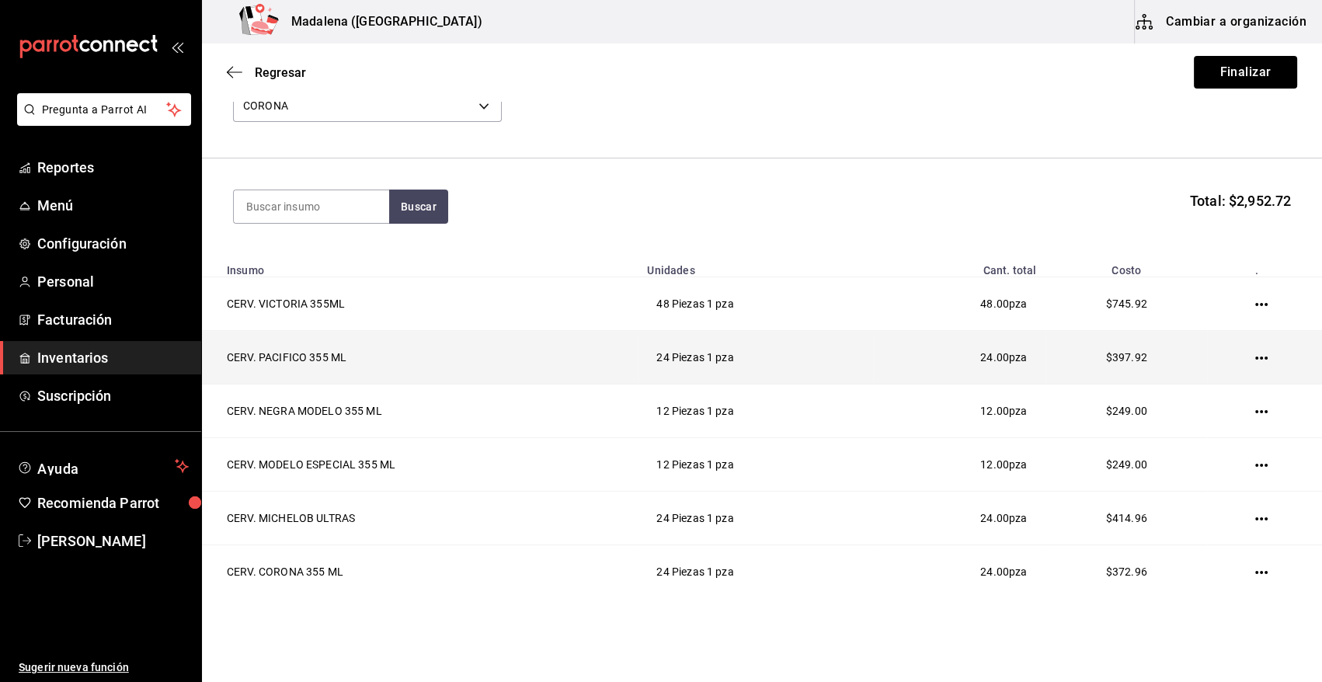
click at [1255, 355] on icon "button" at bounding box center [1261, 358] width 12 height 12
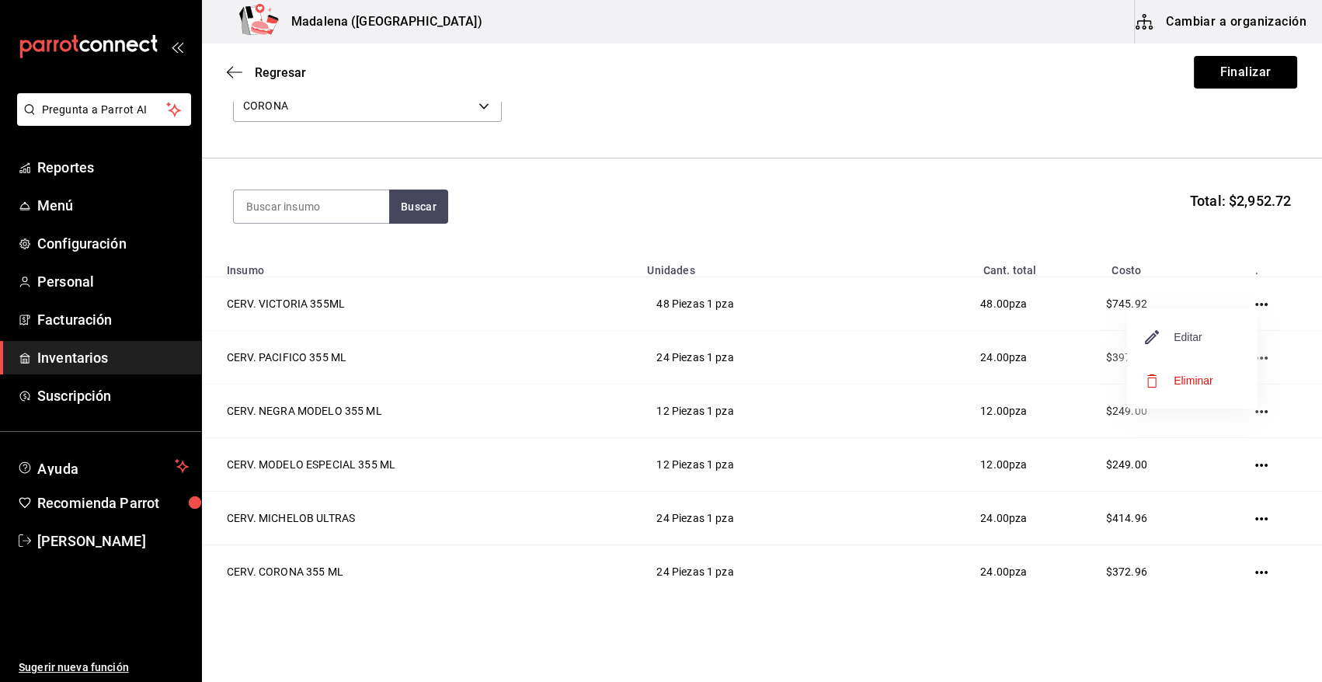
click at [1186, 332] on span "Editar" at bounding box center [1173, 337] width 57 height 19
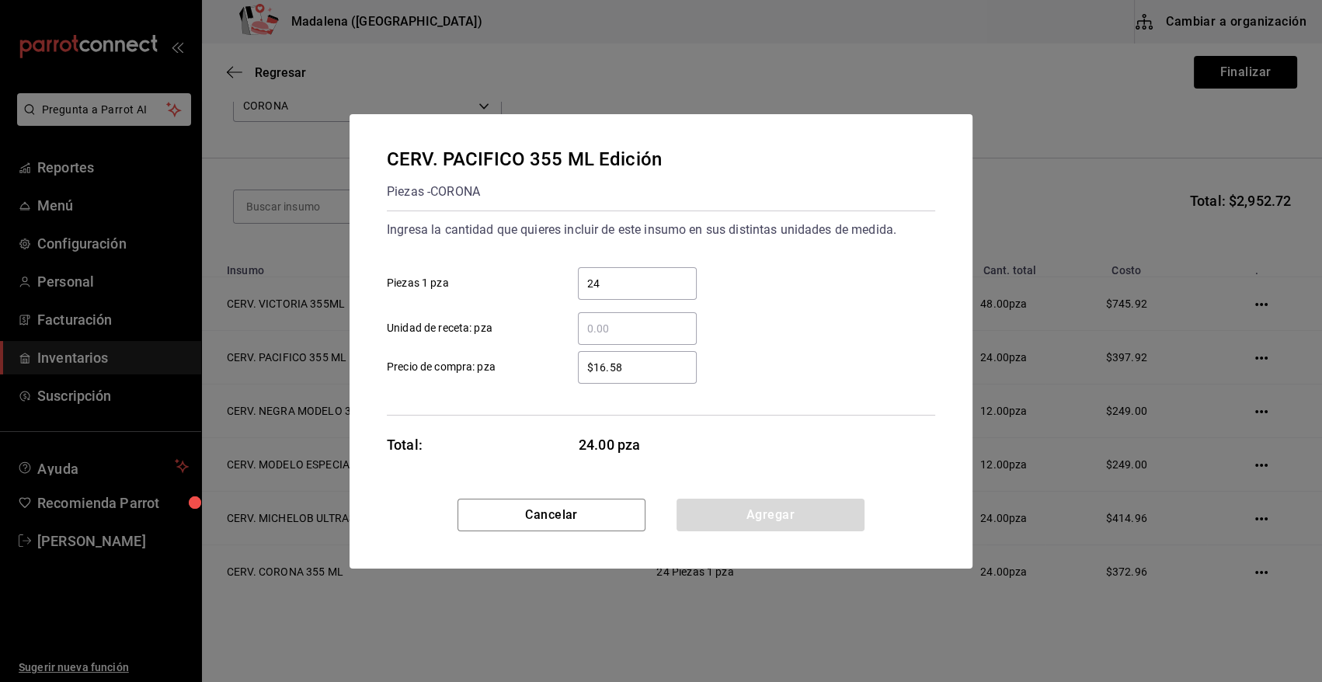
click at [648, 377] on div "$16.58 ​" at bounding box center [637, 367] width 119 height 33
click at [648, 377] on input "$16.58" at bounding box center [637, 367] width 119 height 19
type input "$16.59"
click at [716, 524] on button "Agregar" at bounding box center [770, 514] width 188 height 33
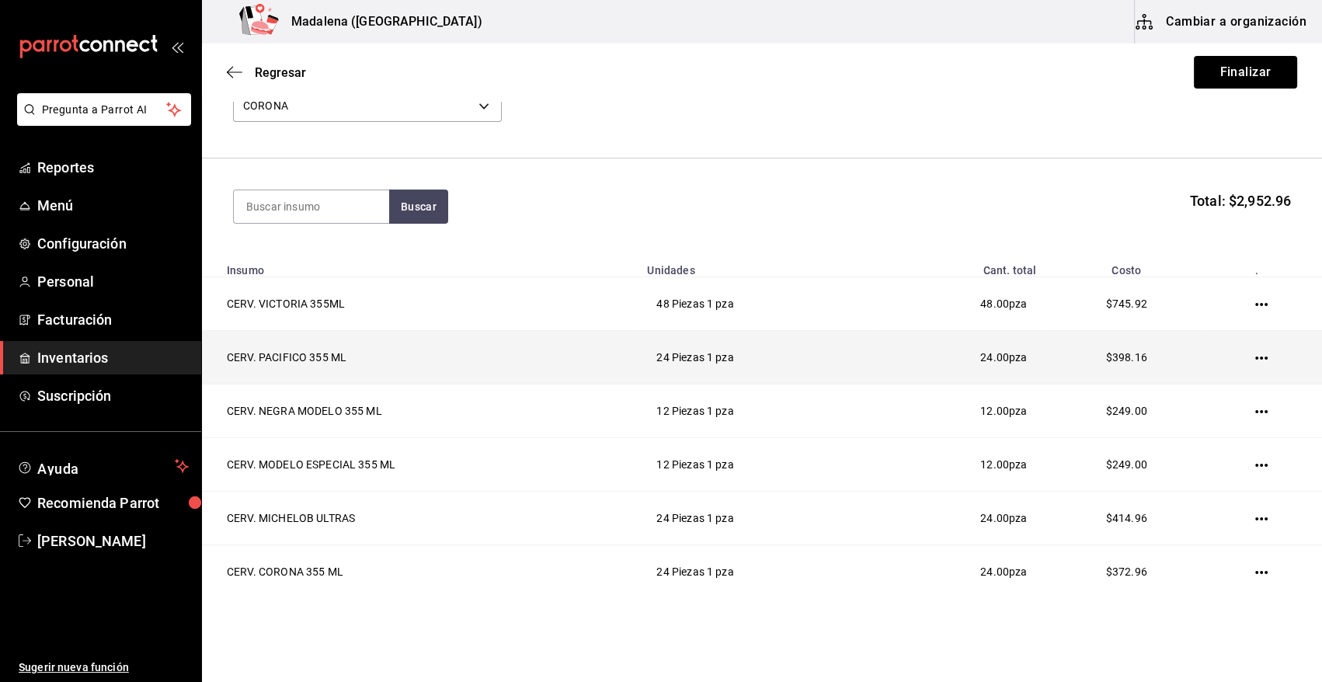
click at [1255, 359] on icon "button" at bounding box center [1261, 358] width 12 height 12
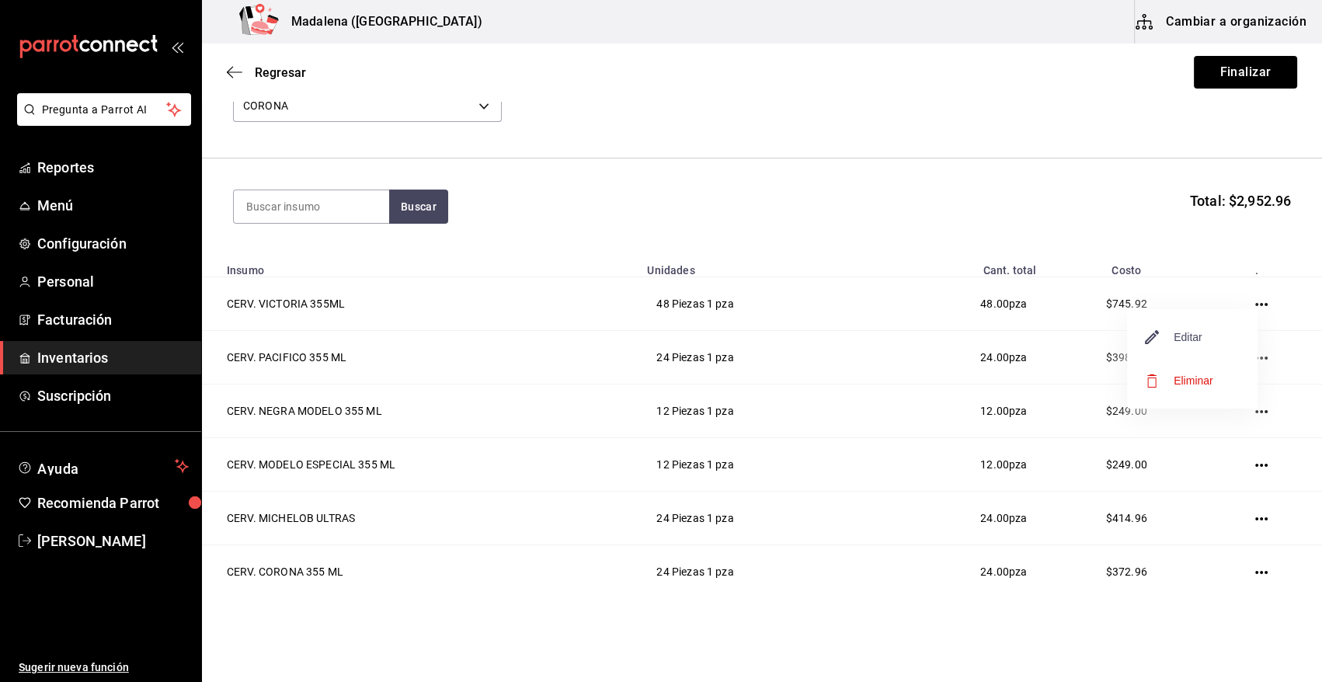
click at [1190, 334] on span "Editar" at bounding box center [1173, 337] width 57 height 19
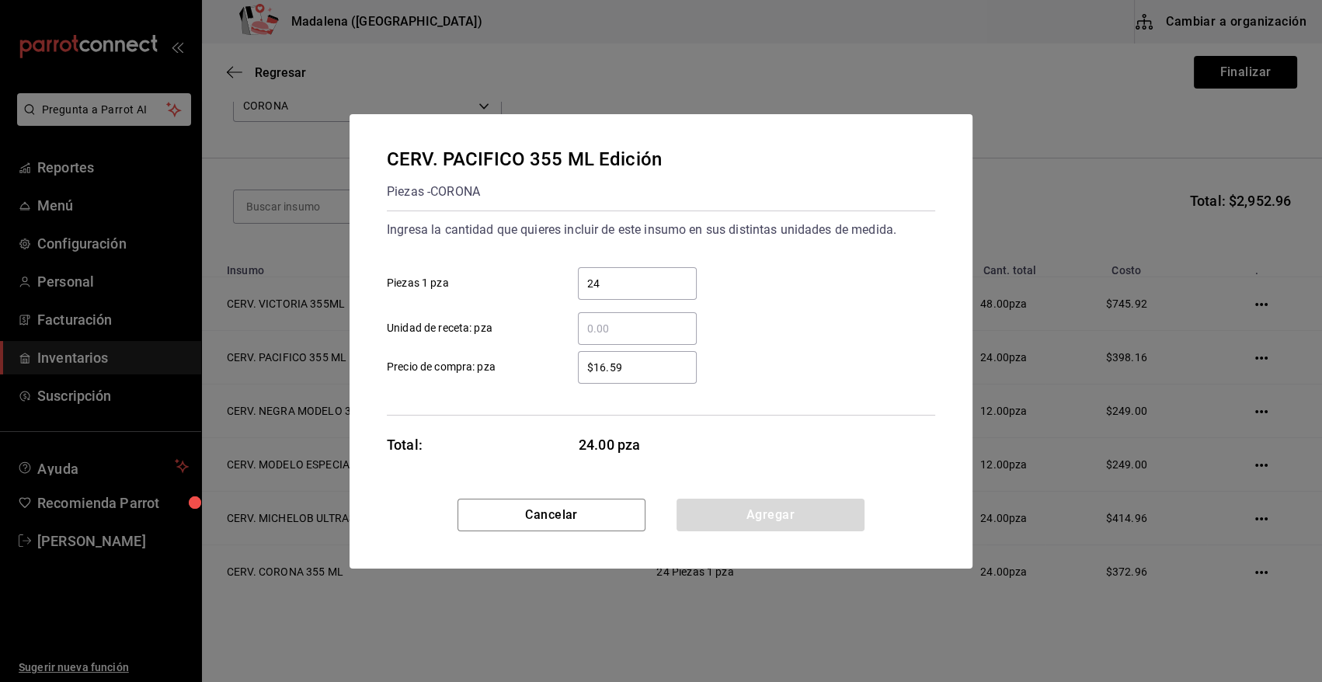
click at [660, 368] on input "$16.59" at bounding box center [637, 367] width 119 height 19
type input "$16.58"
click at [816, 518] on button "Agregar" at bounding box center [770, 514] width 188 height 33
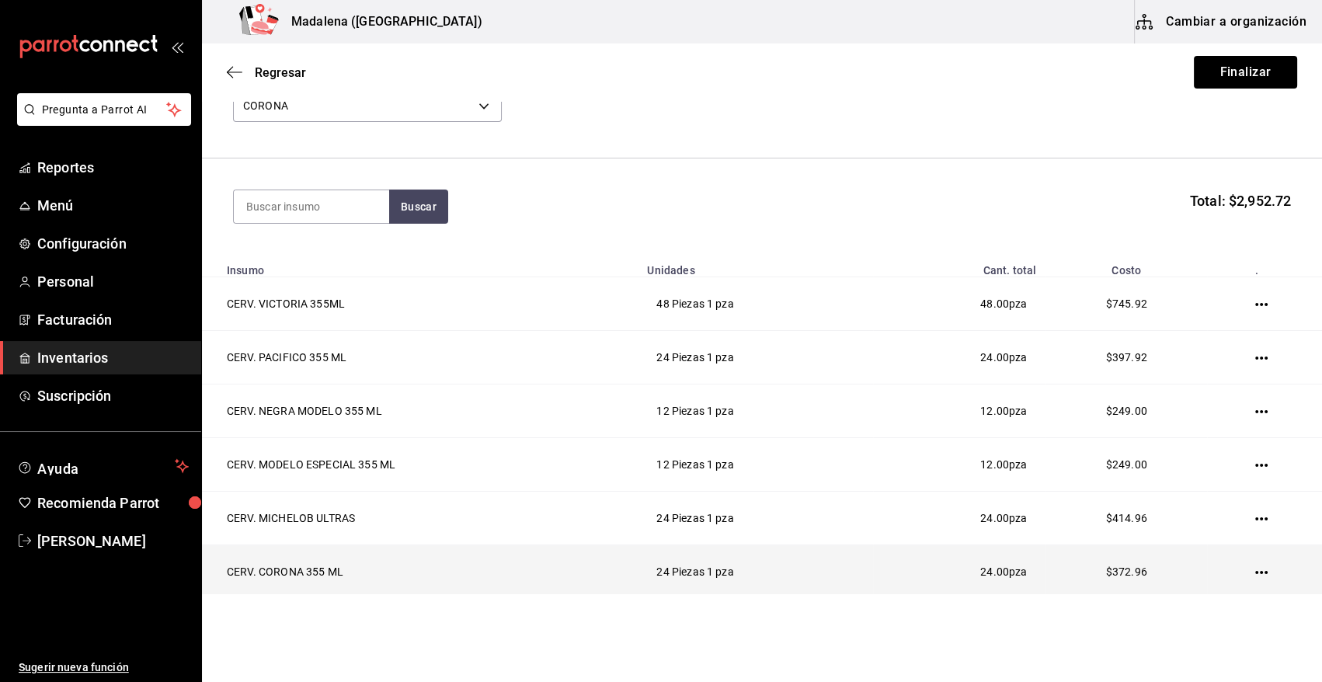
scroll to position [182, 0]
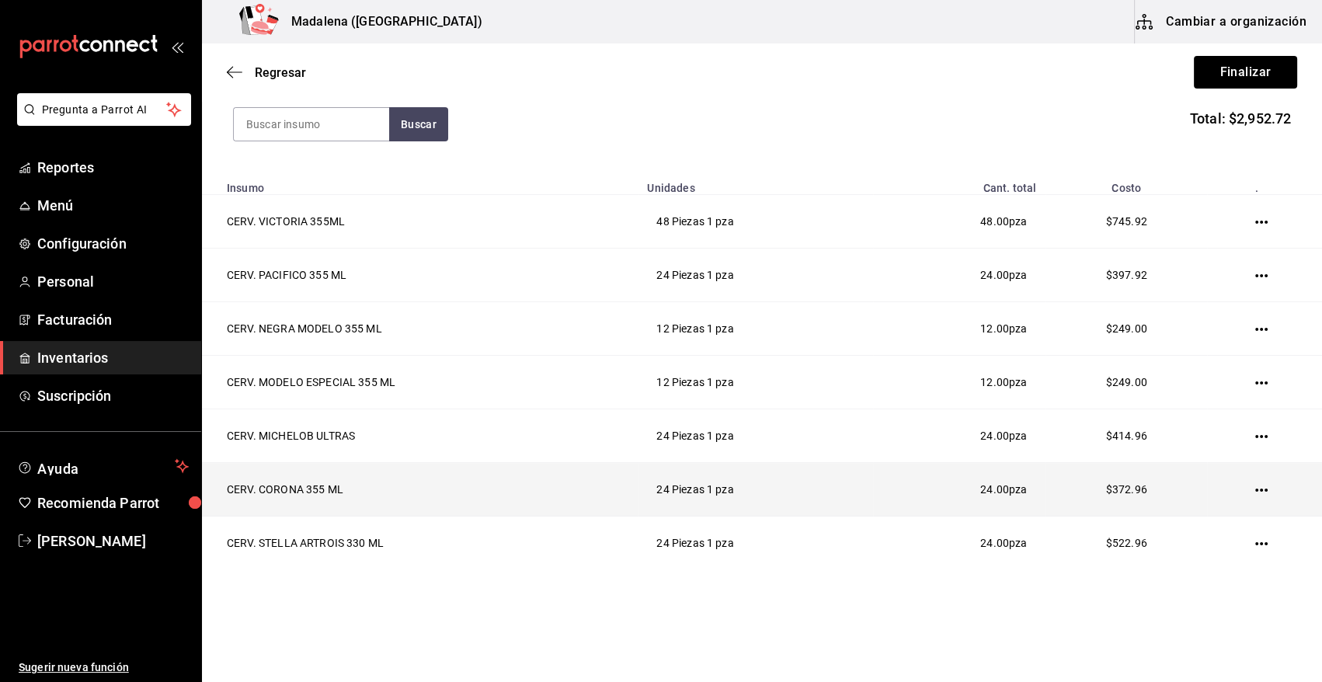
click at [1255, 490] on icon "button" at bounding box center [1261, 489] width 12 height 3
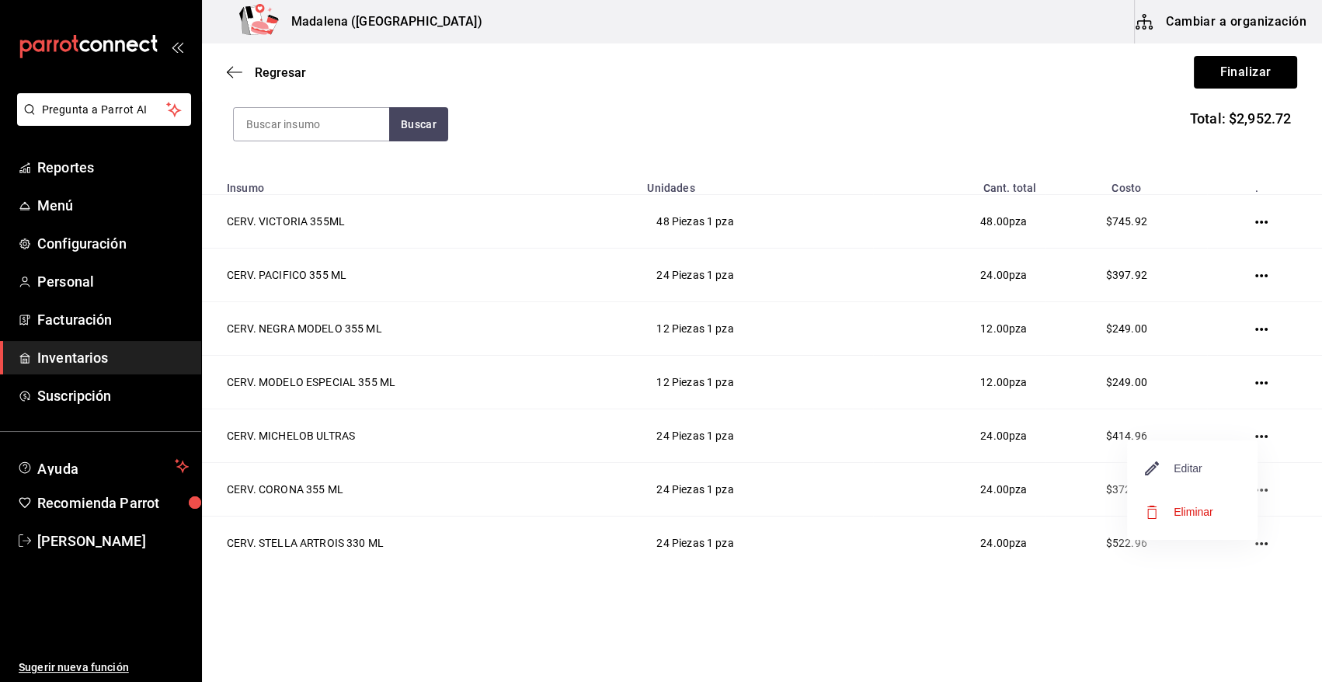
click at [1191, 461] on span "Editar" at bounding box center [1173, 468] width 57 height 19
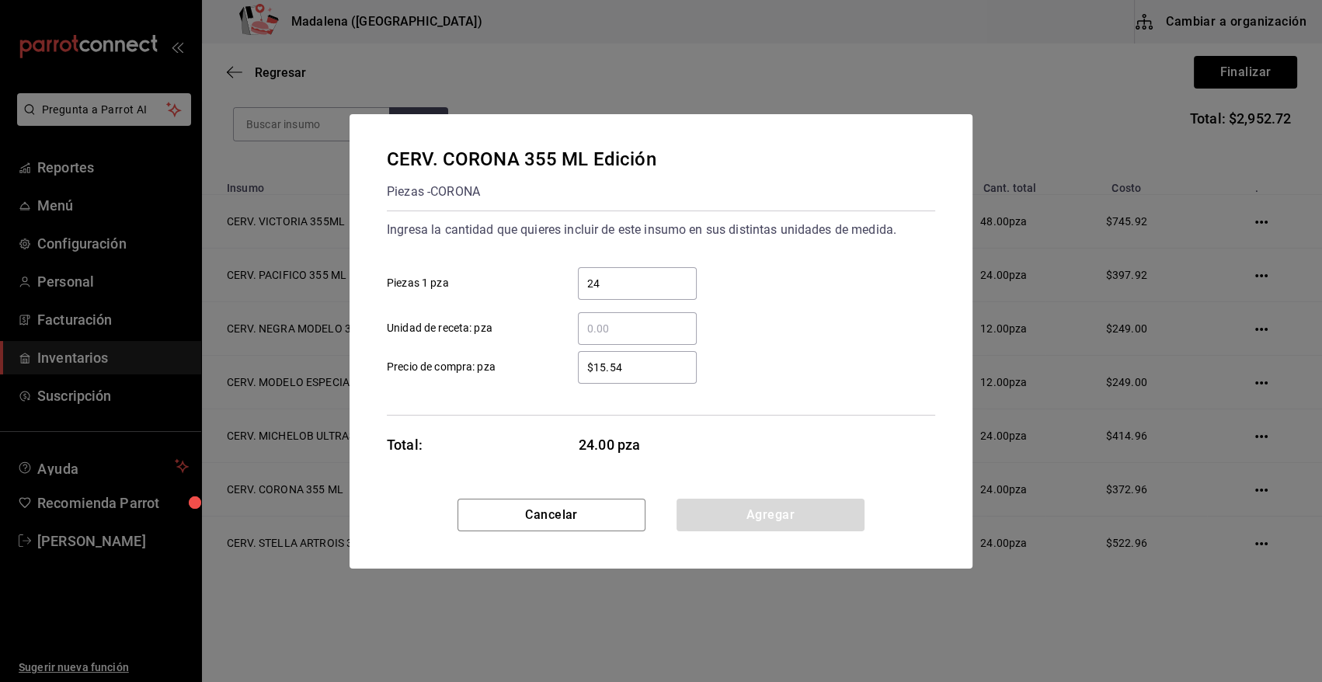
click at [664, 365] on input "$15.54" at bounding box center [637, 367] width 119 height 19
type input "$15.55"
click at [755, 512] on button "Agregar" at bounding box center [770, 514] width 188 height 33
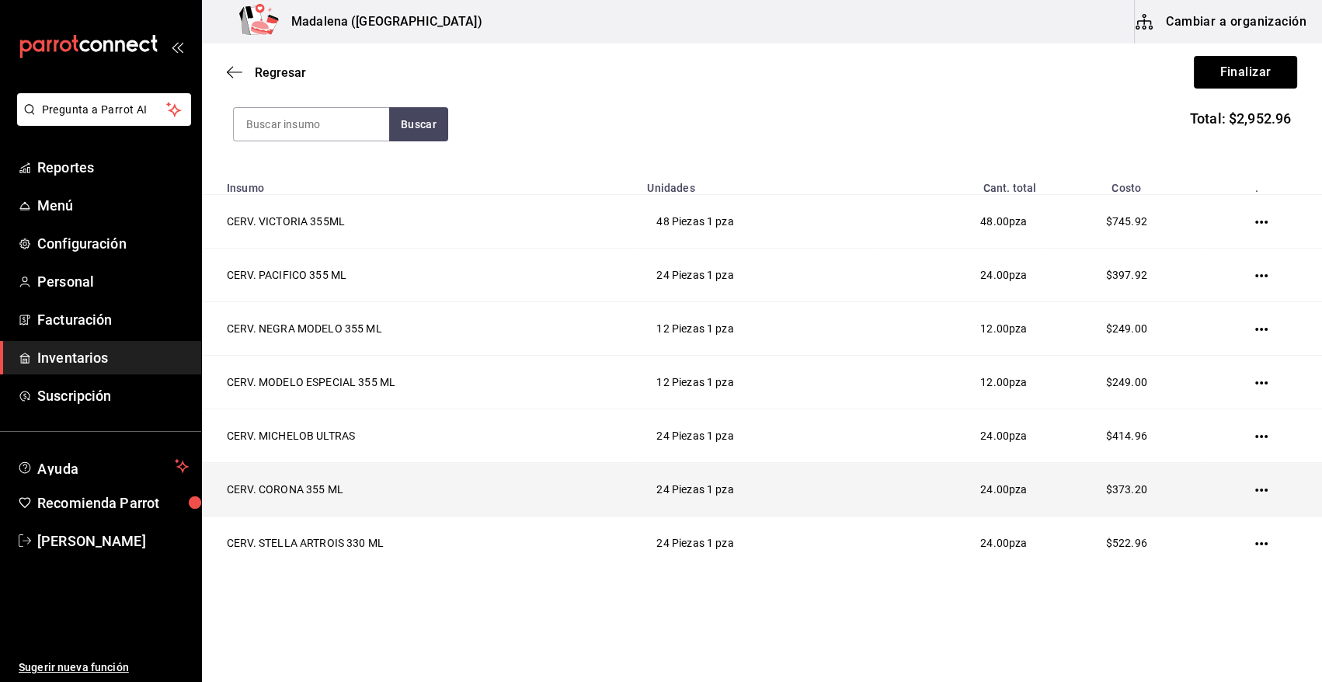
click at [1255, 487] on icon "button" at bounding box center [1261, 490] width 12 height 12
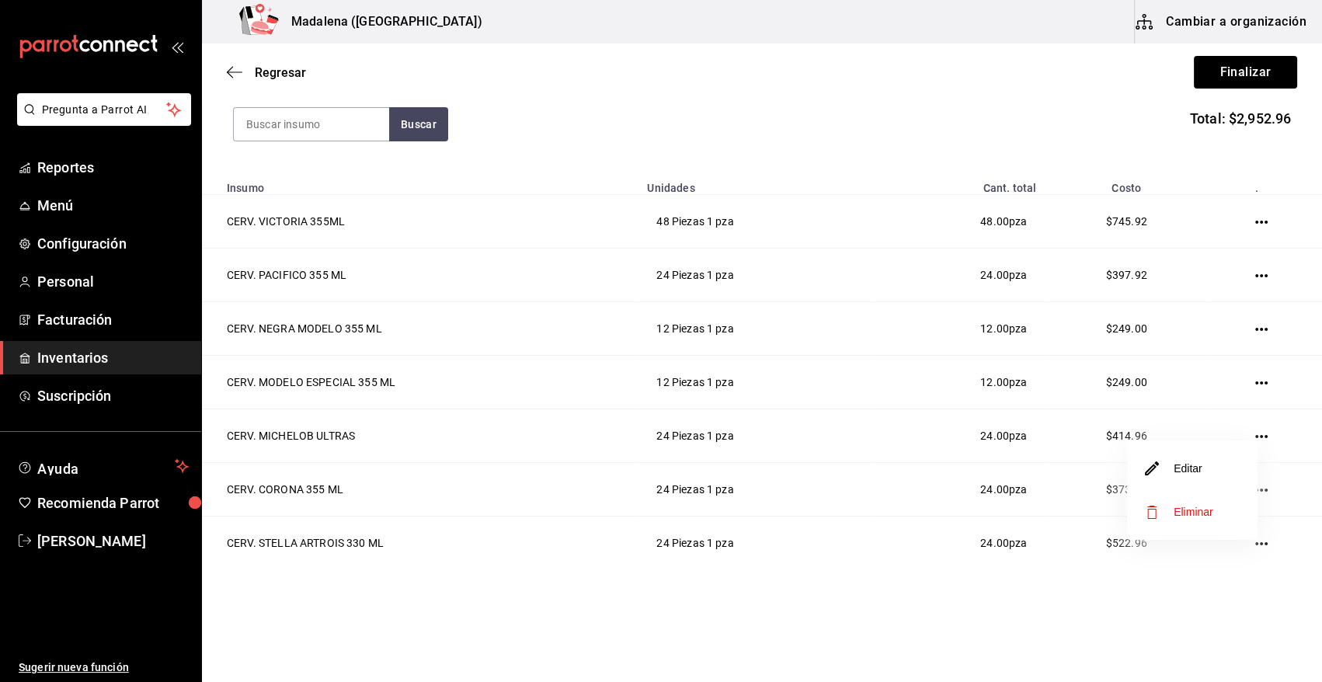
click at [1205, 475] on li "Editar" at bounding box center [1192, 467] width 130 height 43
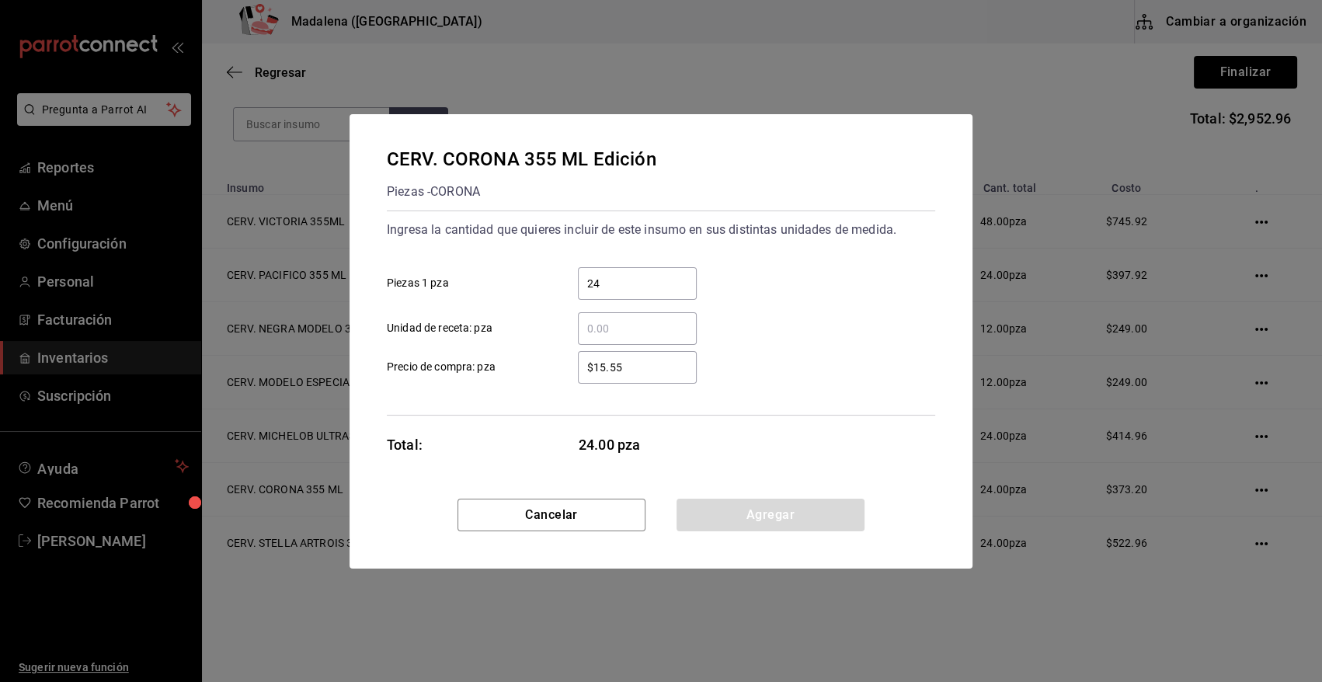
click at [673, 365] on input "$15.55" at bounding box center [637, 367] width 119 height 19
type input "$15.54"
click at [742, 520] on button "Agregar" at bounding box center [770, 514] width 188 height 33
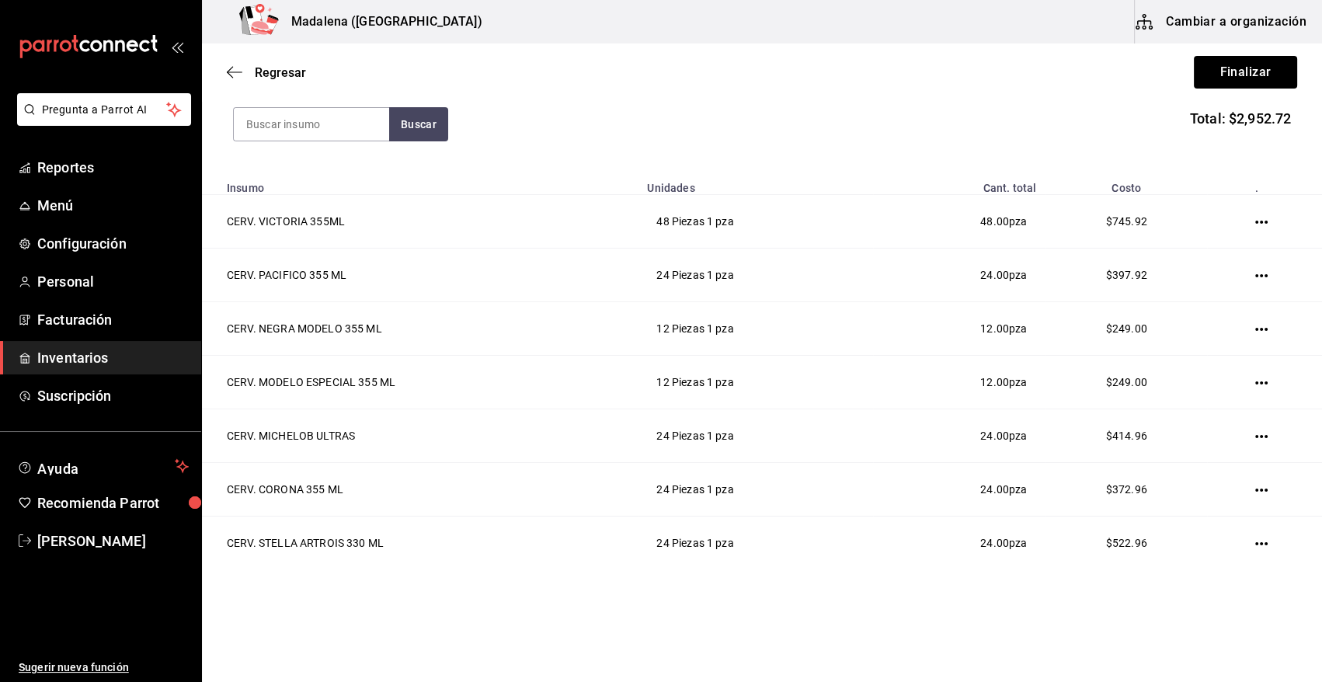
scroll to position [0, 0]
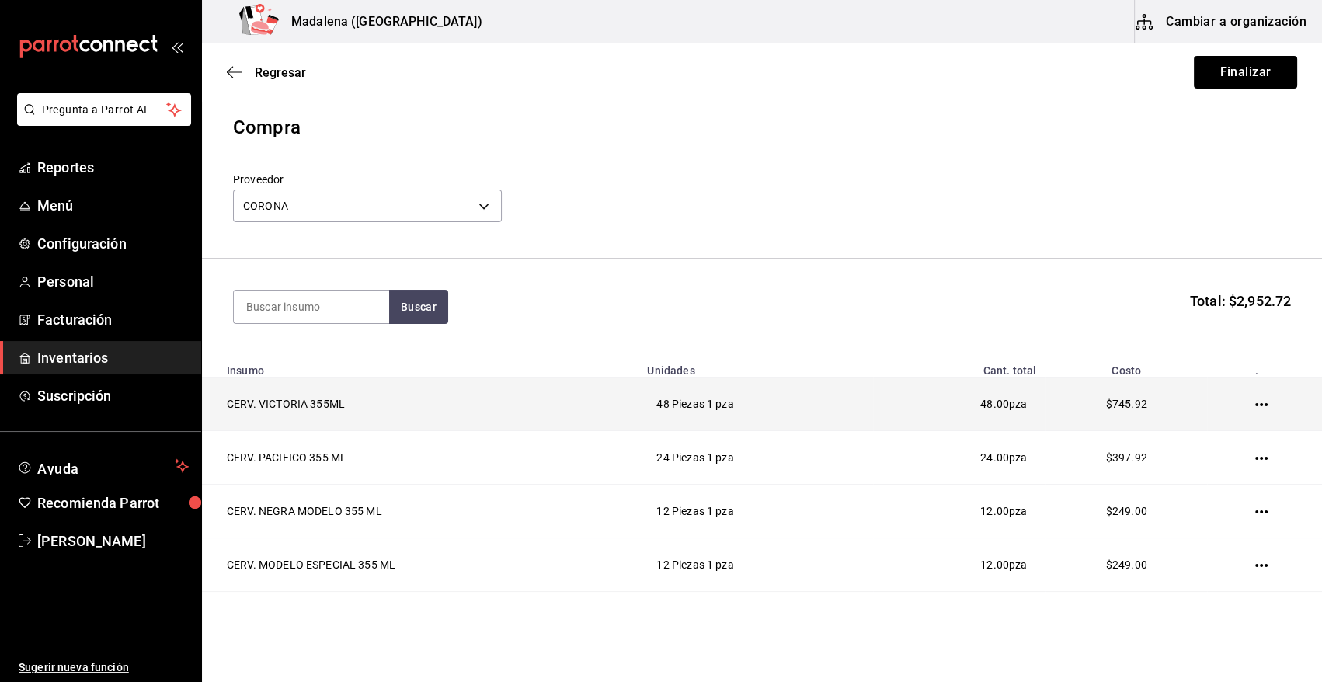
click at [1255, 404] on icon "button" at bounding box center [1261, 404] width 12 height 3
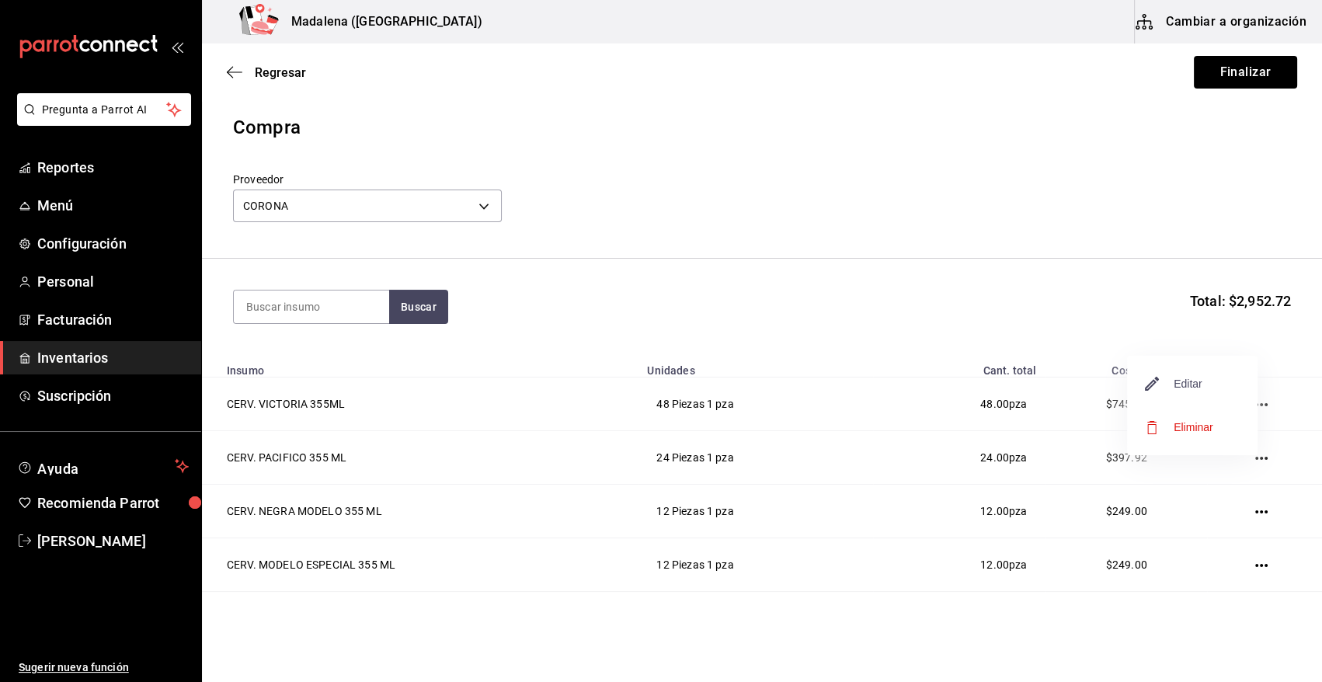
click at [1186, 387] on span "Editar" at bounding box center [1173, 383] width 57 height 19
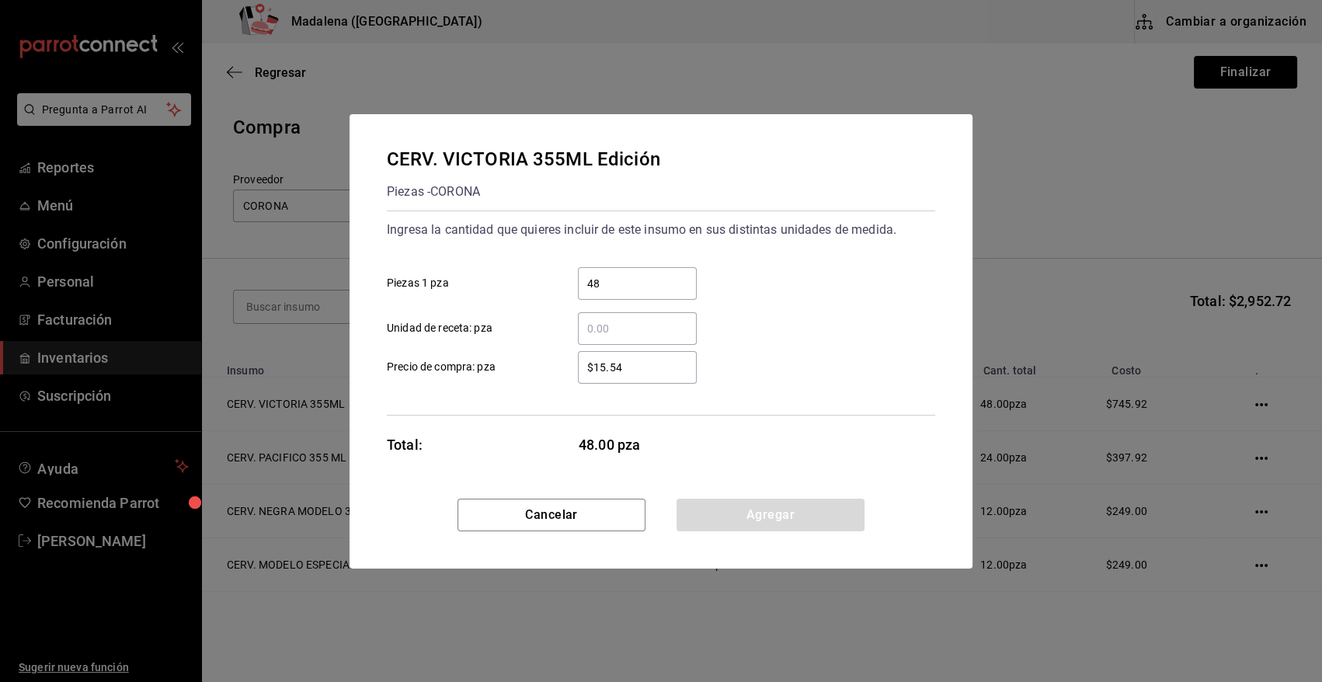
click at [644, 362] on input "$15.54" at bounding box center [637, 367] width 119 height 19
type input "$15.55"
click at [740, 509] on button "Agregar" at bounding box center [770, 514] width 188 height 33
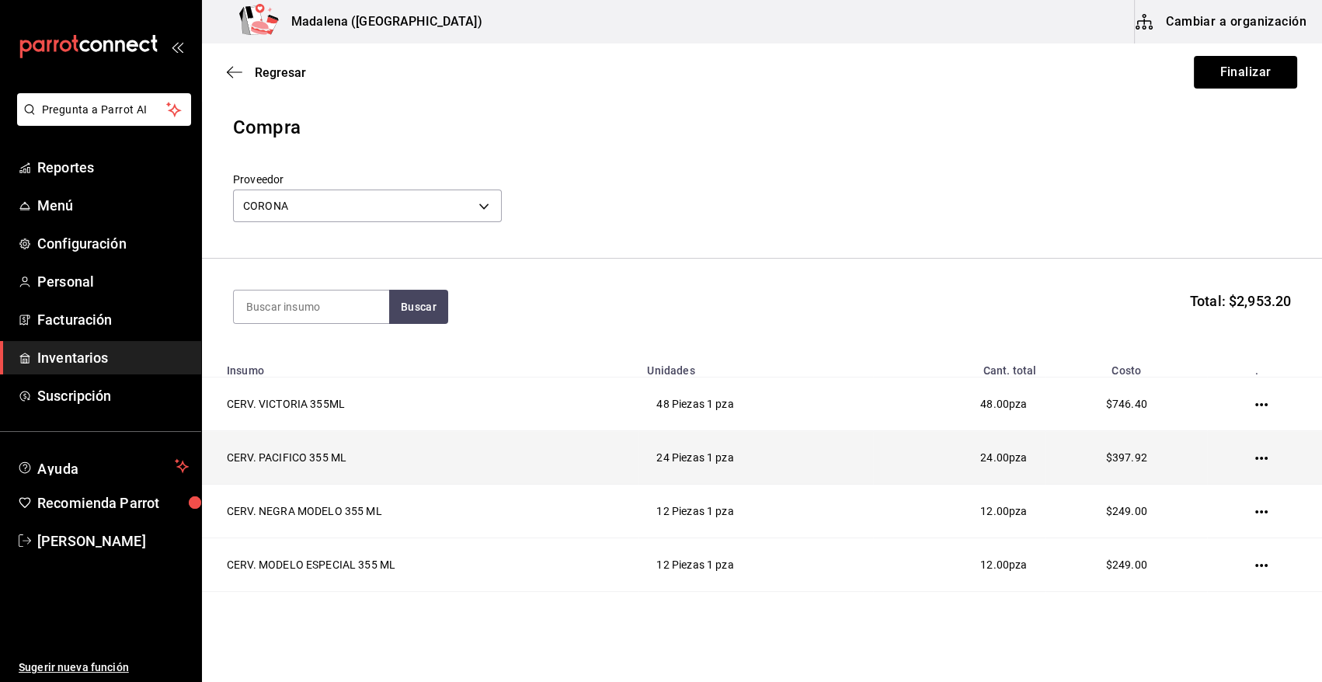
scroll to position [82, 0]
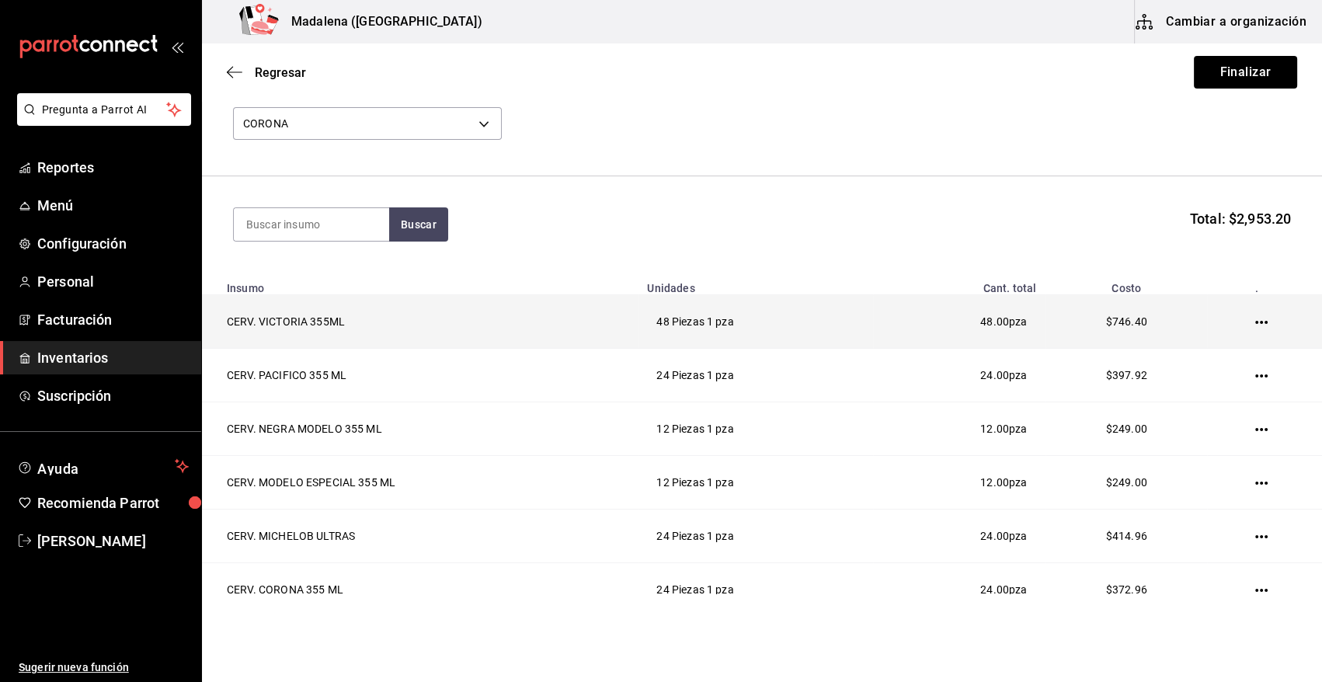
click at [1255, 321] on icon "button" at bounding box center [1261, 322] width 12 height 12
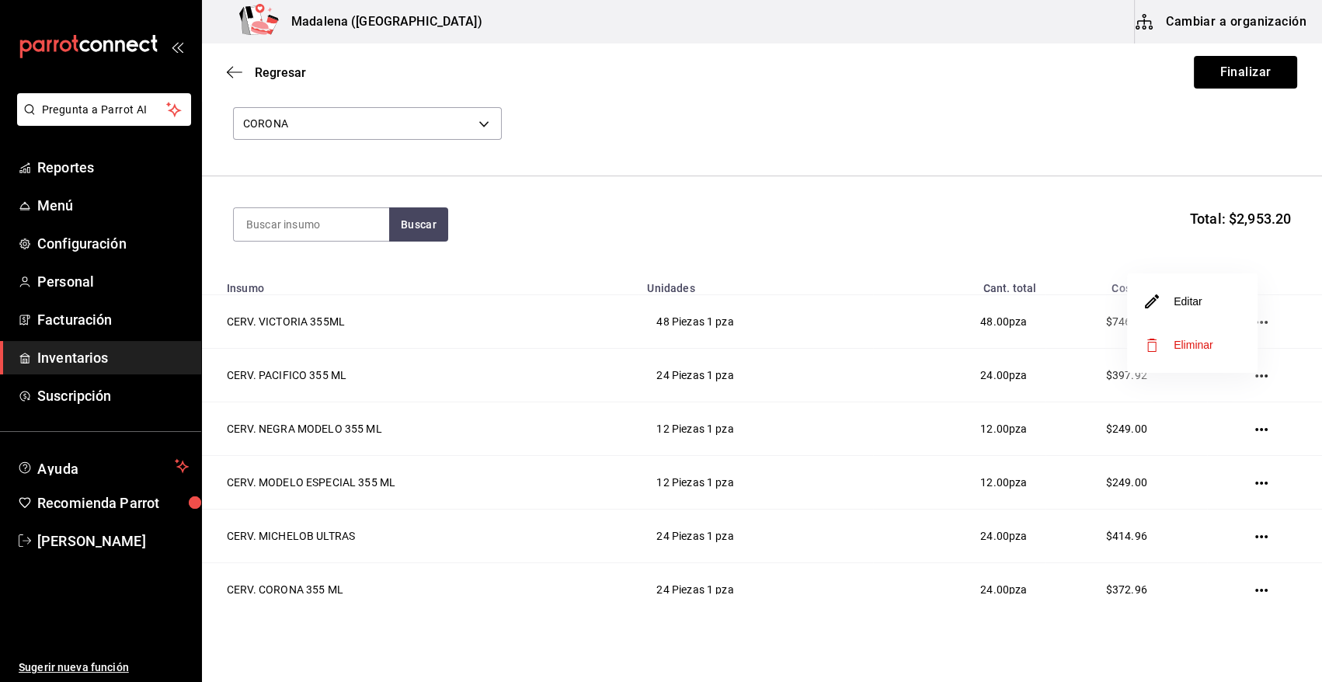
click at [1185, 311] on li "Editar" at bounding box center [1192, 301] width 130 height 43
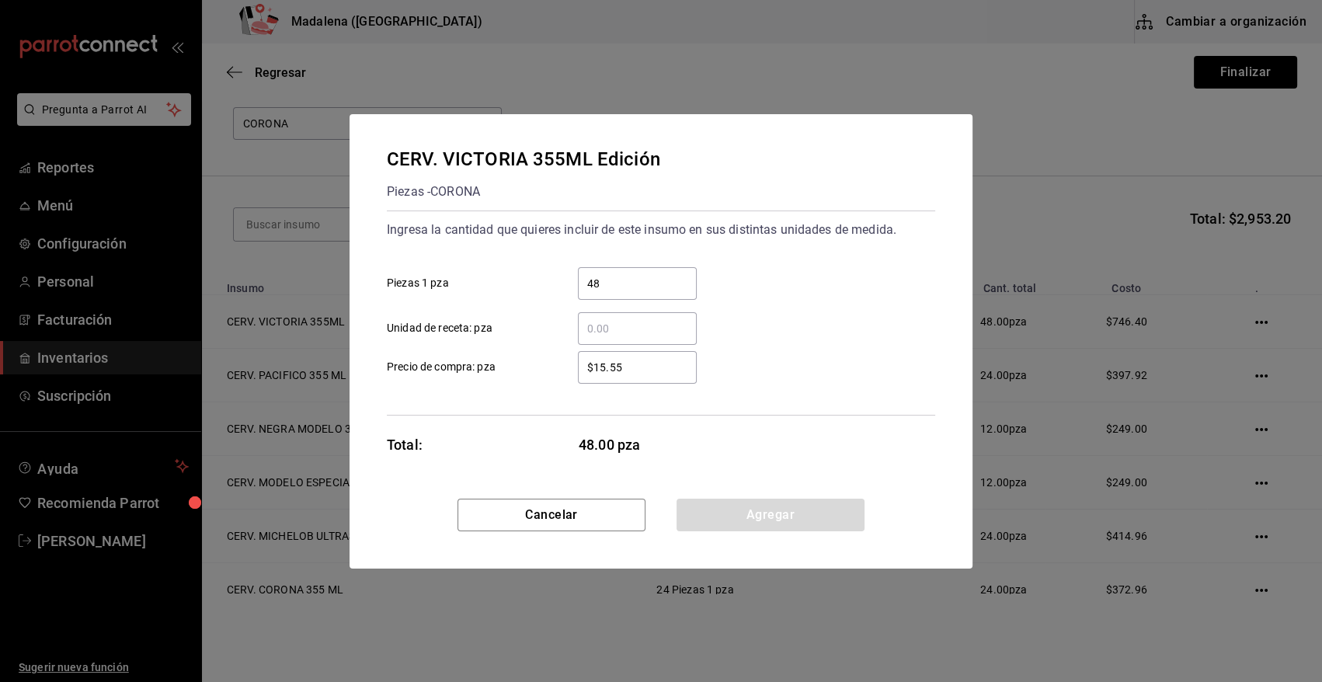
click at [639, 365] on input "$15.55" at bounding box center [637, 367] width 119 height 19
type input "$15.54"
drag, startPoint x: 725, startPoint y: 520, endPoint x: 769, endPoint y: 567, distance: 64.3
click at [728, 523] on button "Agregar" at bounding box center [770, 514] width 188 height 33
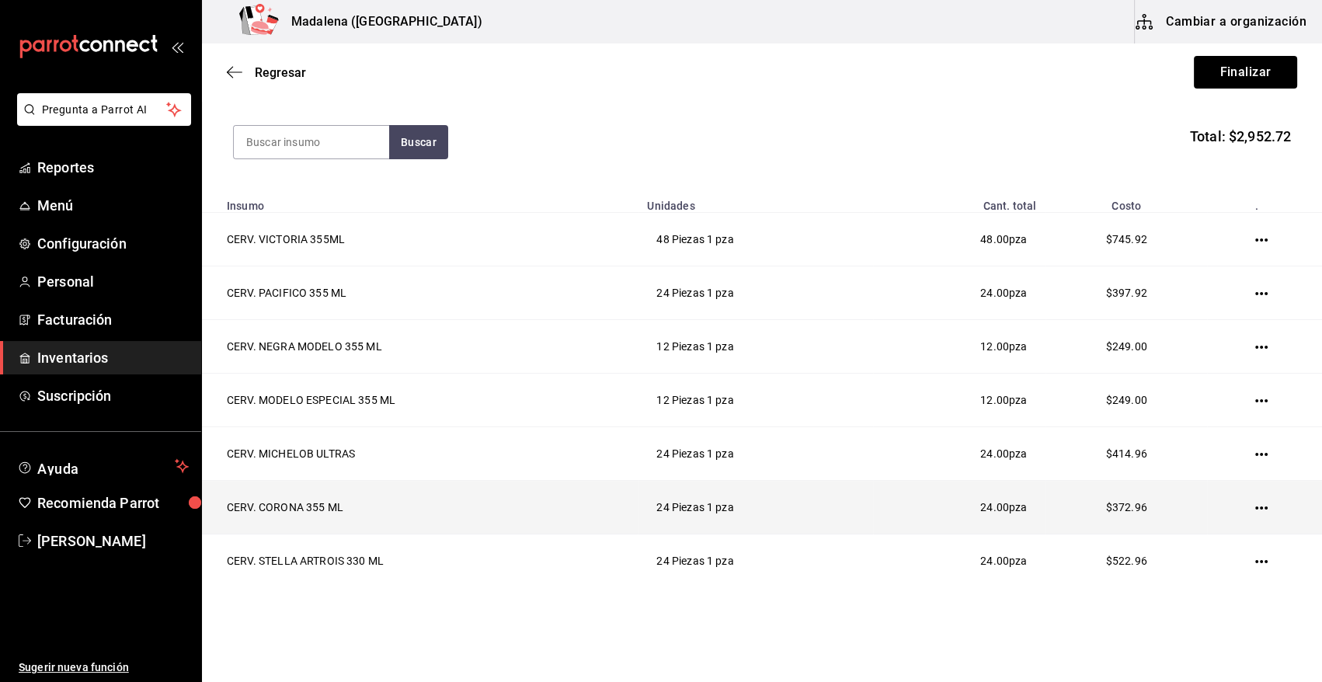
scroll to position [207, 0]
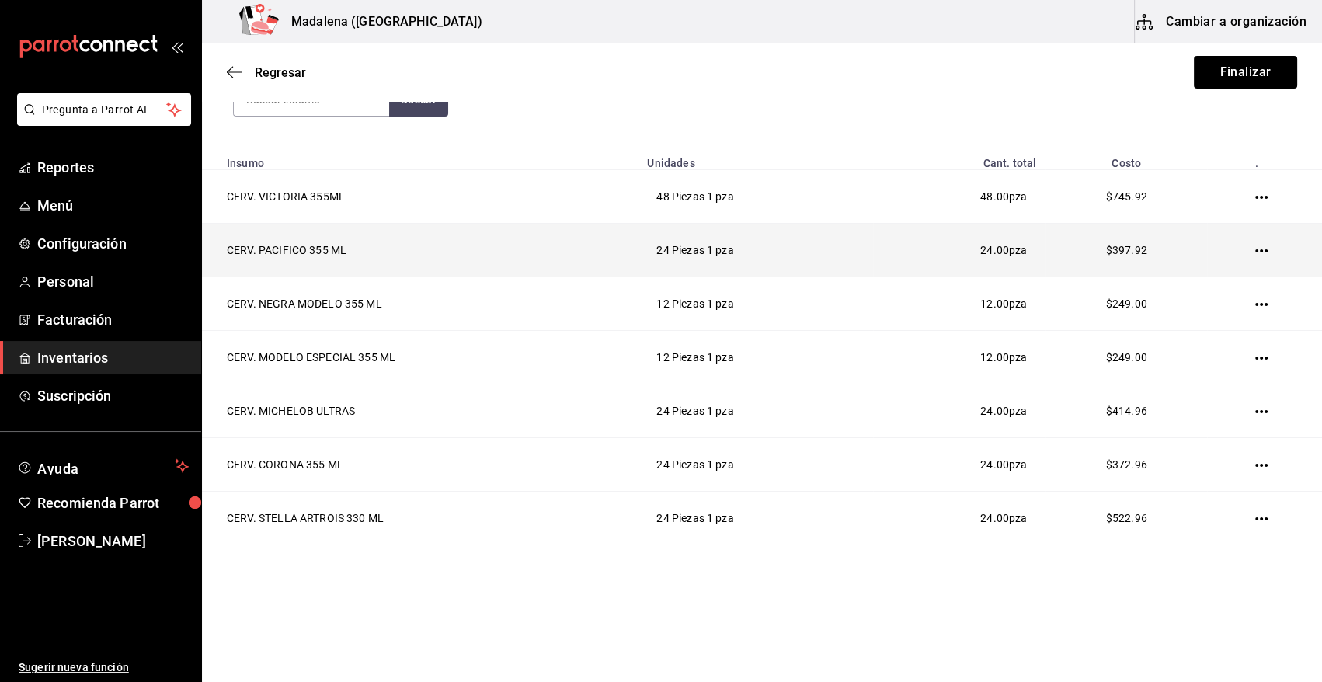
click at [1255, 246] on icon "button" at bounding box center [1261, 251] width 12 height 12
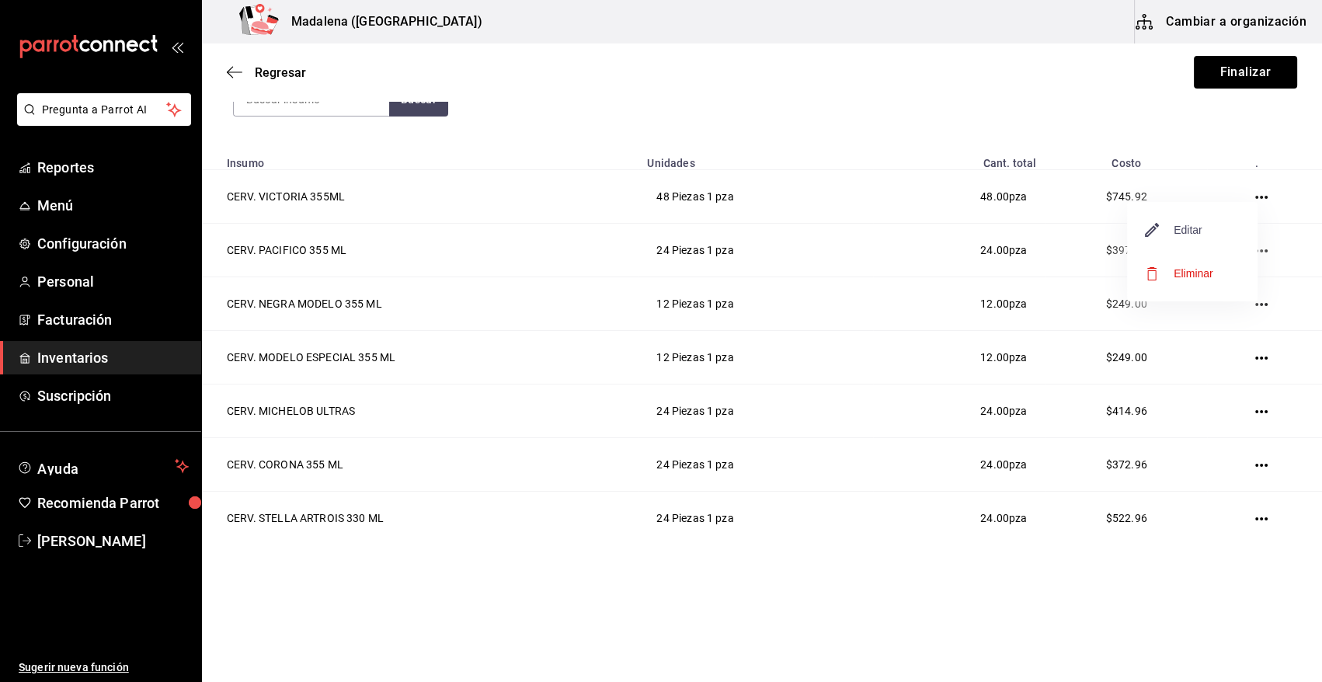
click at [1175, 231] on span "Editar" at bounding box center [1173, 230] width 57 height 19
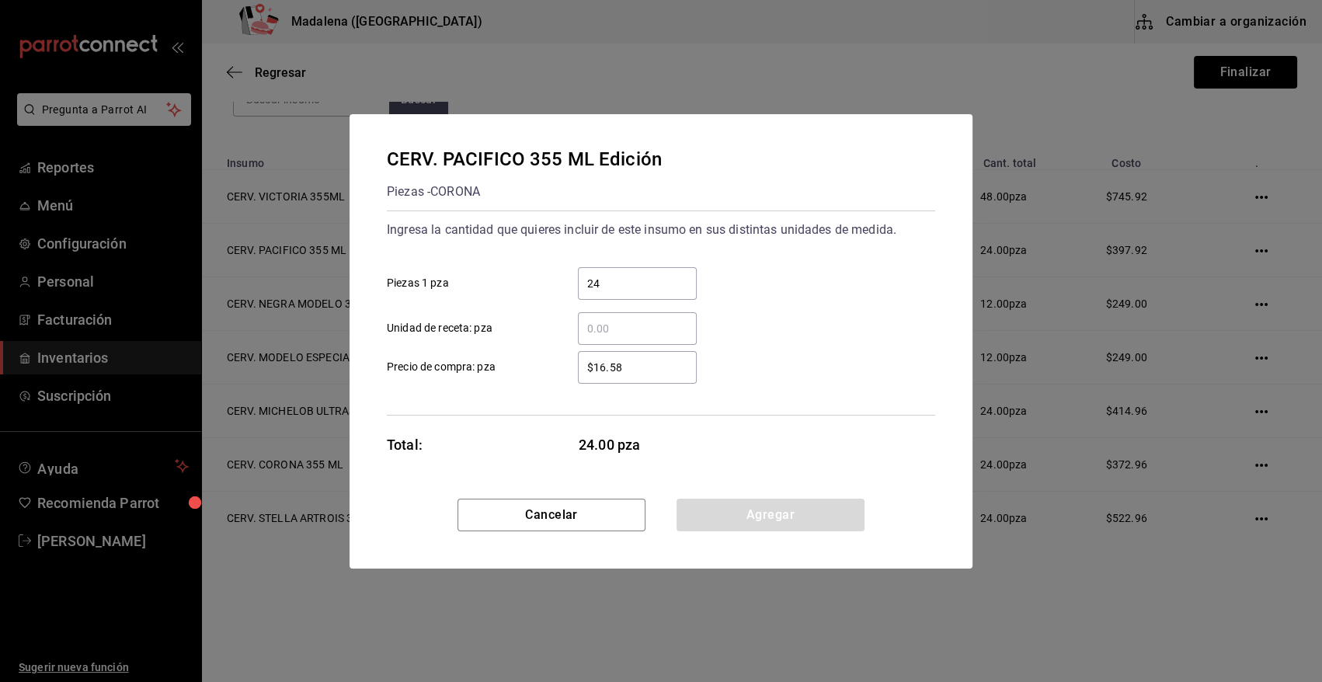
click at [655, 360] on input "$16.58" at bounding box center [637, 367] width 119 height 19
type input "$16.59"
click at [719, 510] on button "Agregar" at bounding box center [770, 514] width 188 height 33
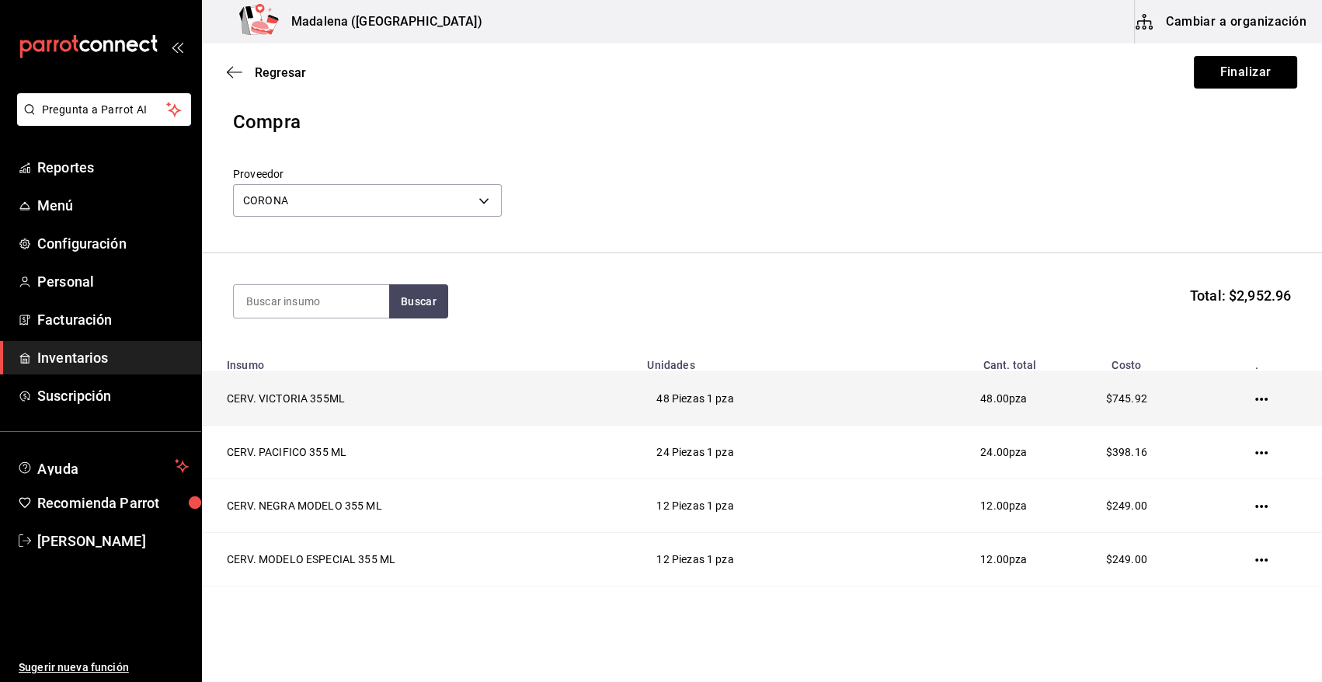
scroll to position [0, 0]
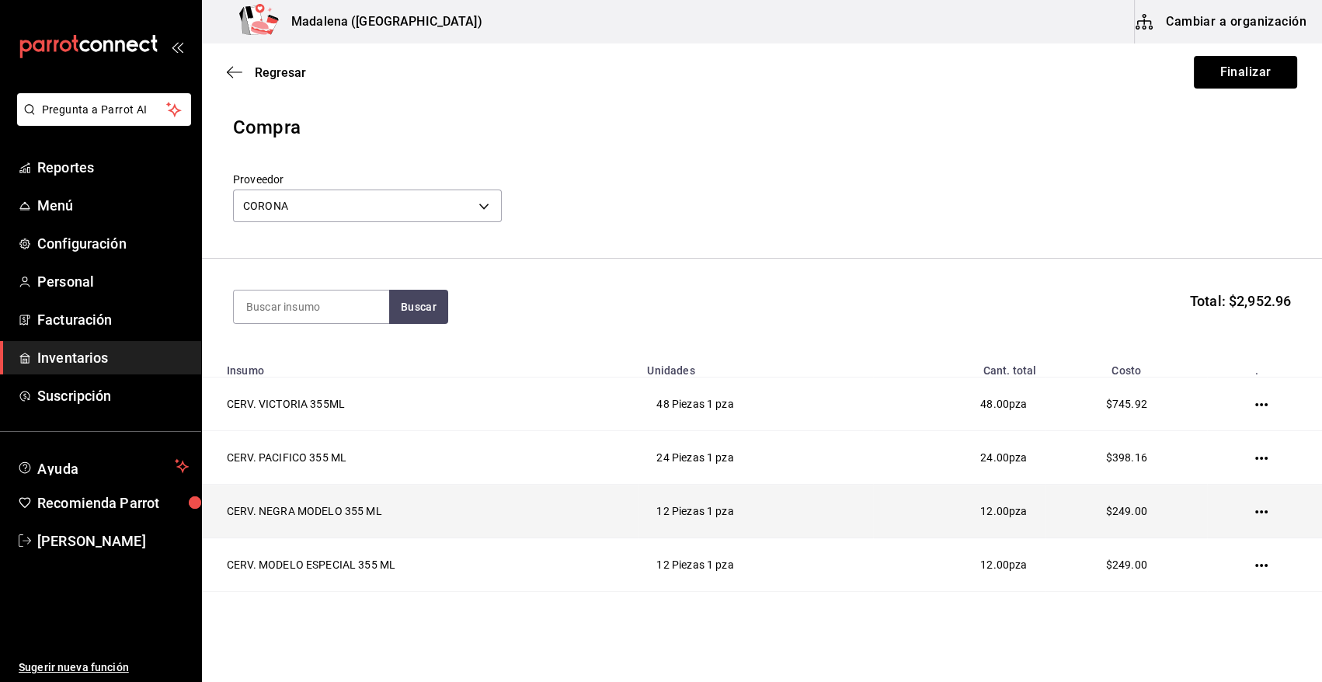
click at [1255, 510] on icon "button" at bounding box center [1261, 511] width 12 height 12
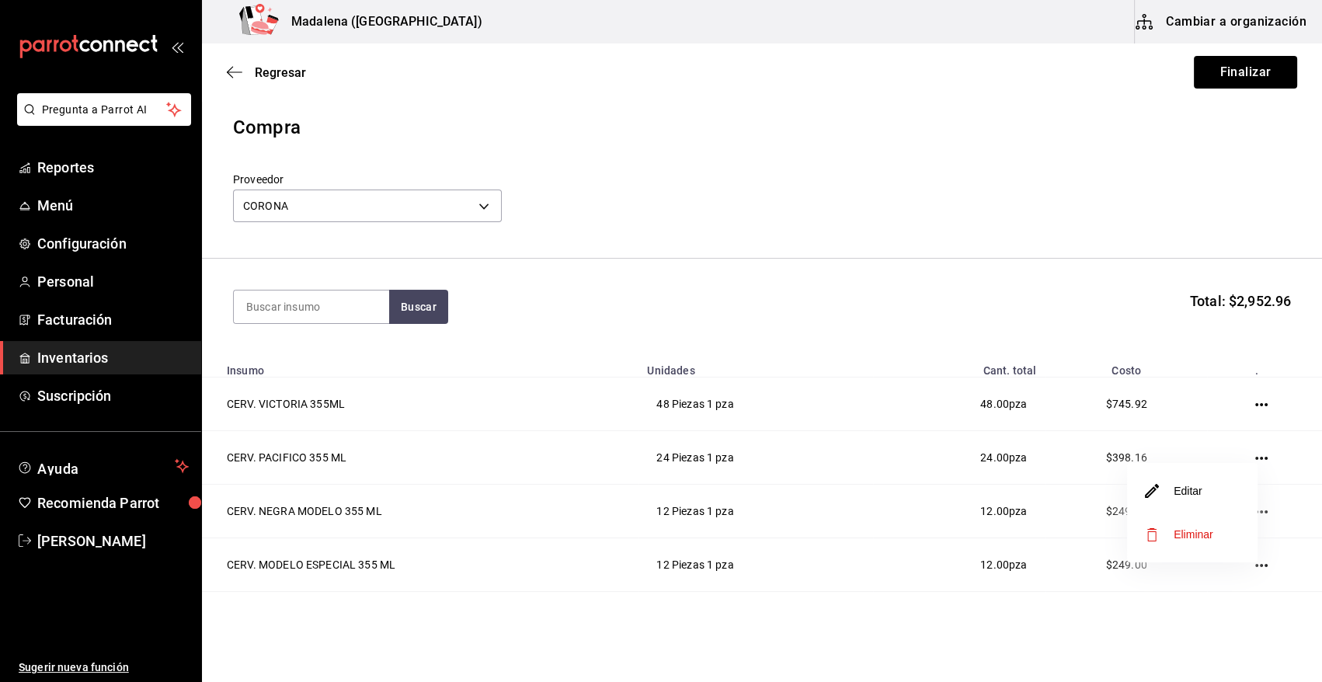
click at [926, 606] on div at bounding box center [661, 341] width 1322 height 682
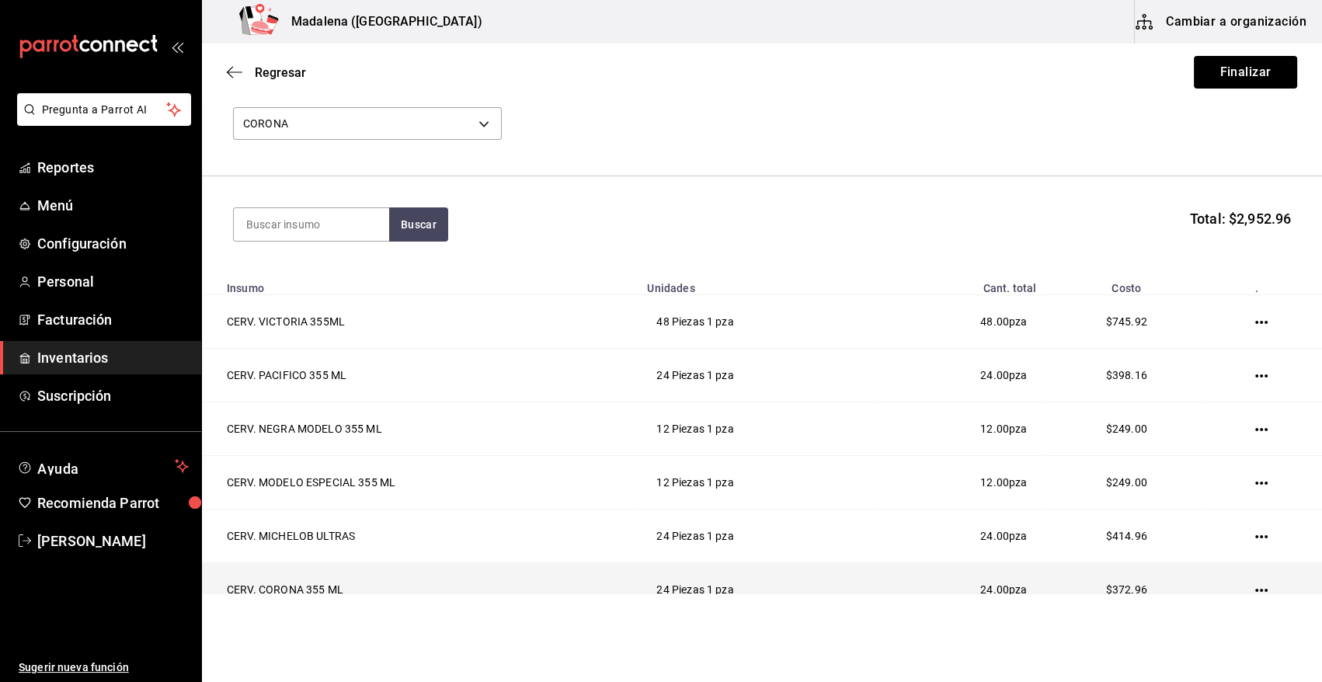
scroll to position [165, 0]
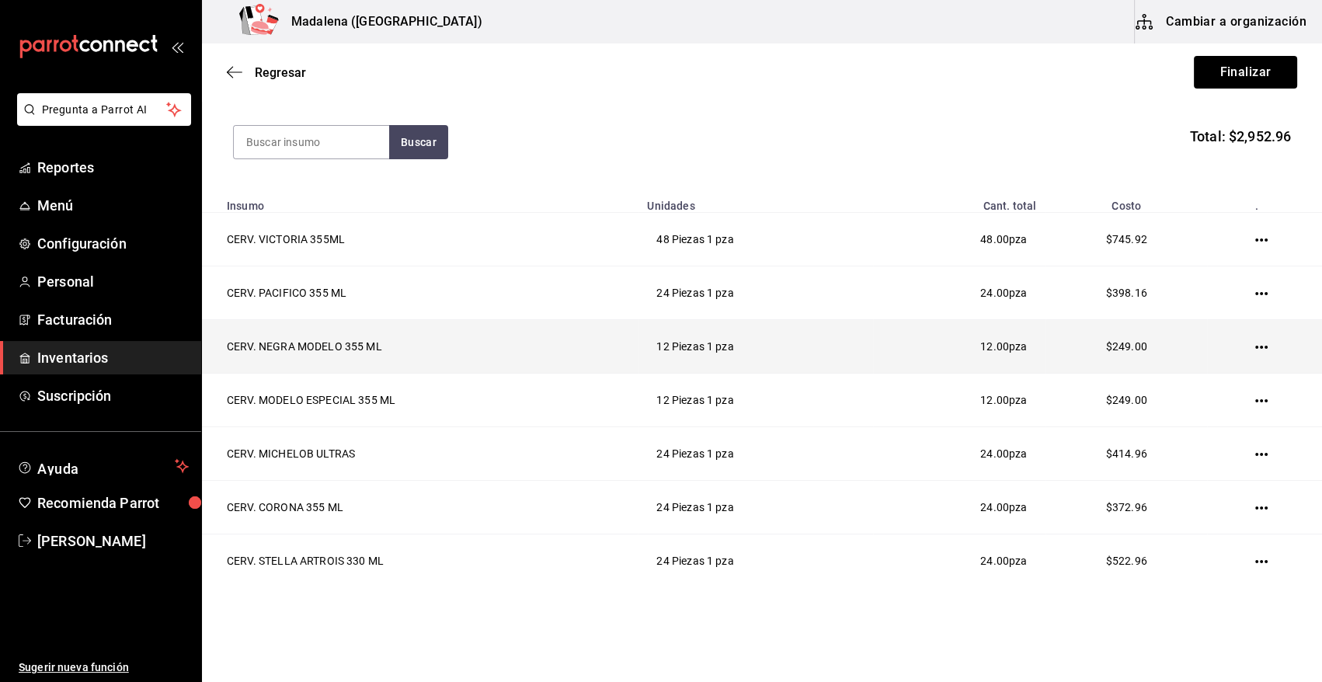
click at [1255, 346] on icon "button" at bounding box center [1261, 347] width 12 height 12
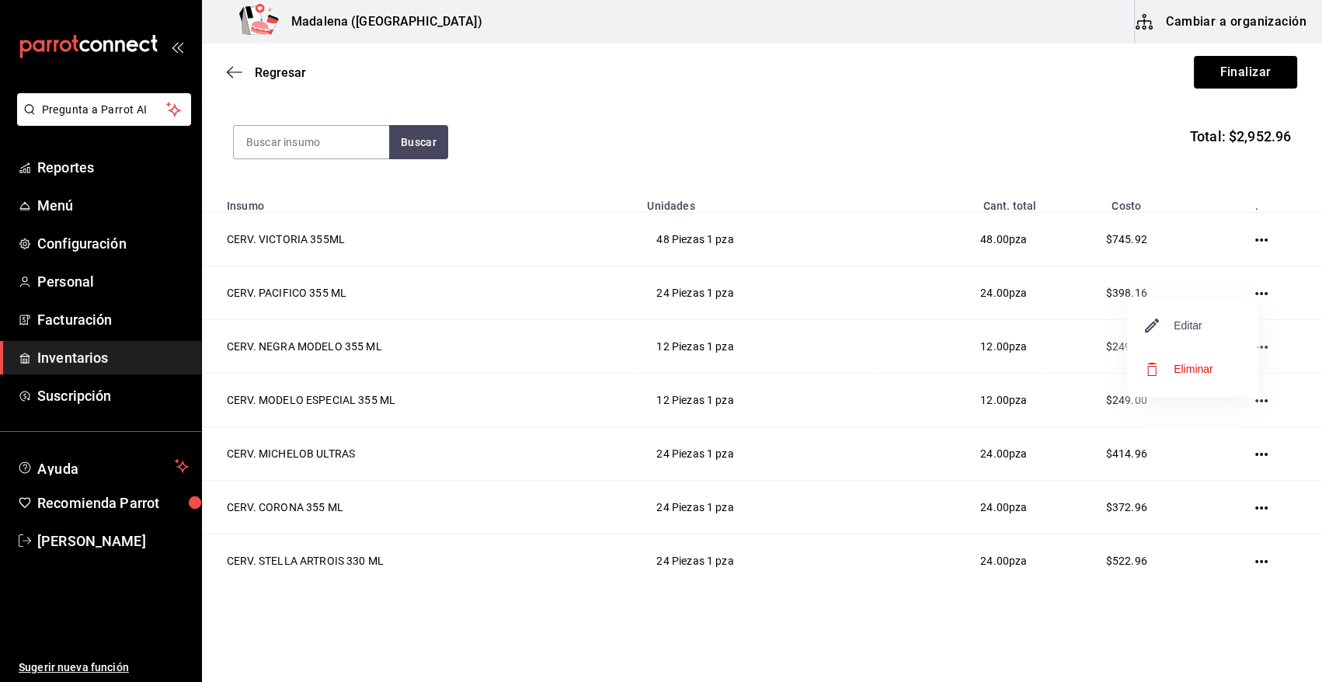
click at [1190, 332] on span "Editar" at bounding box center [1173, 325] width 57 height 19
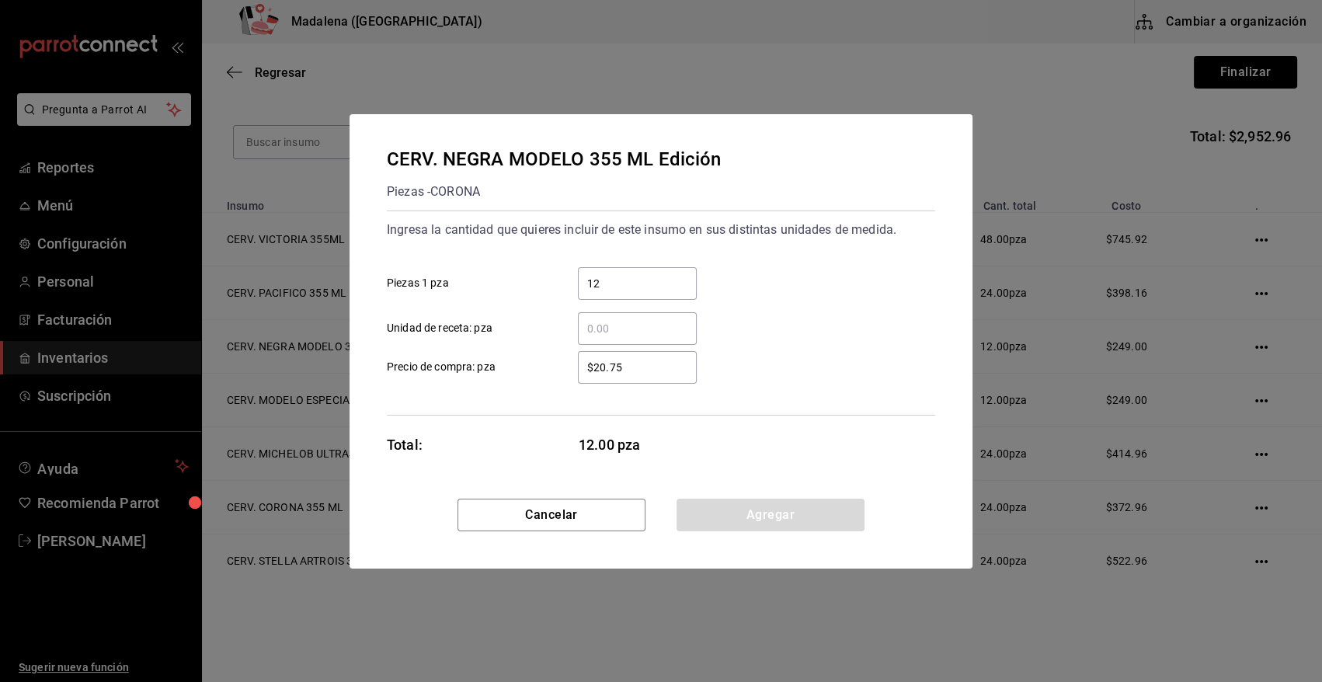
click at [654, 370] on input "$20.75" at bounding box center [637, 367] width 119 height 19
type input "$20.76"
click at [755, 516] on button "Agregar" at bounding box center [770, 514] width 188 height 33
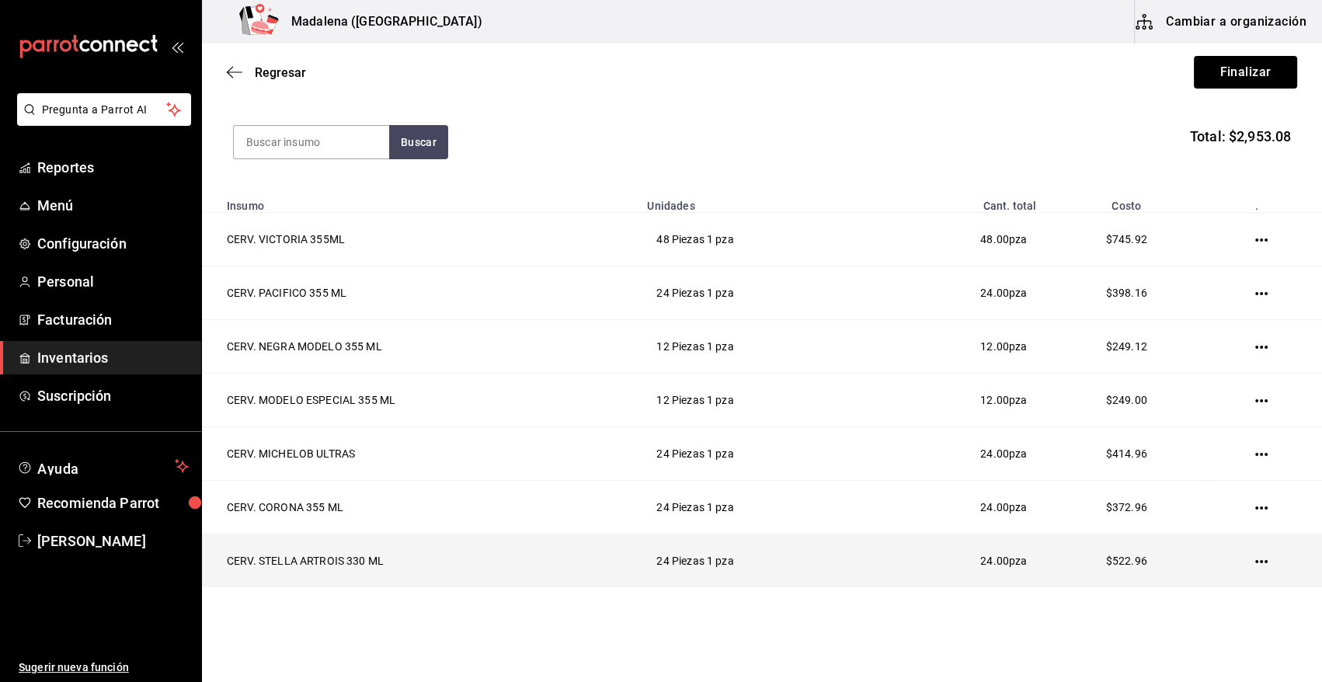
scroll to position [0, 0]
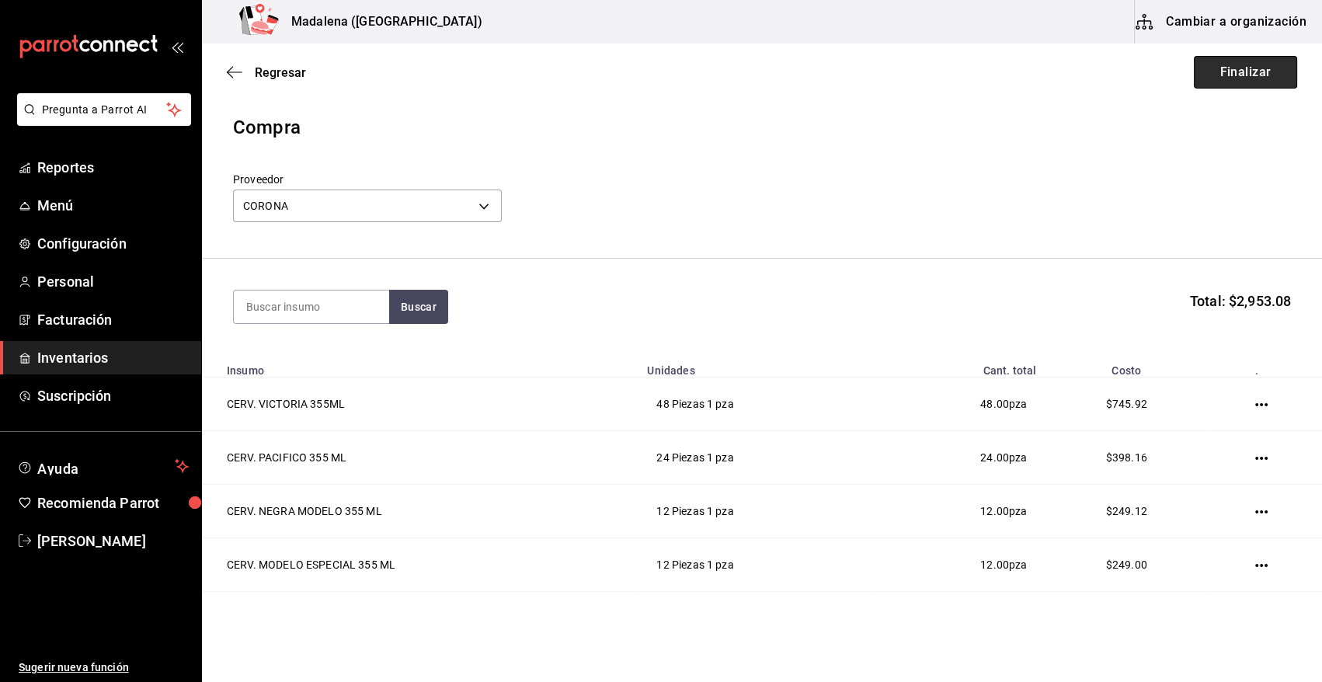
click at [1211, 81] on button "Finalizar" at bounding box center [1244, 72] width 103 height 33
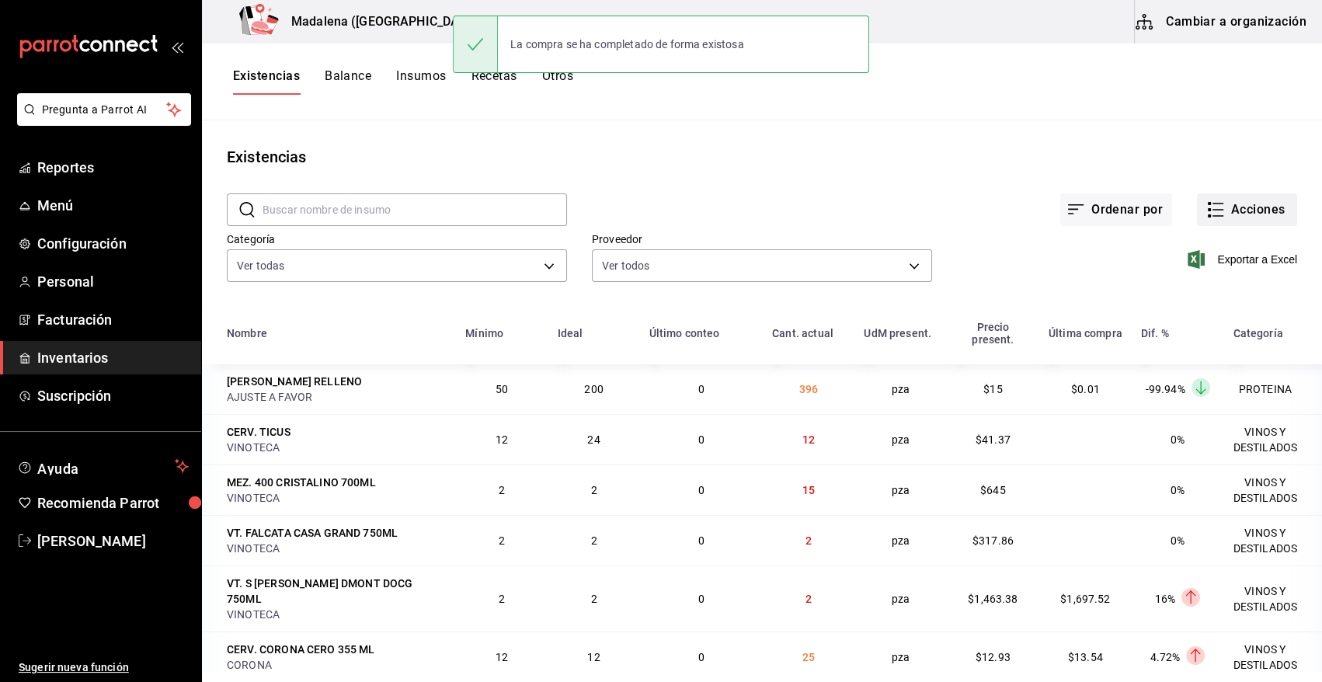
click at [1244, 217] on button "Acciones" at bounding box center [1246, 209] width 100 height 33
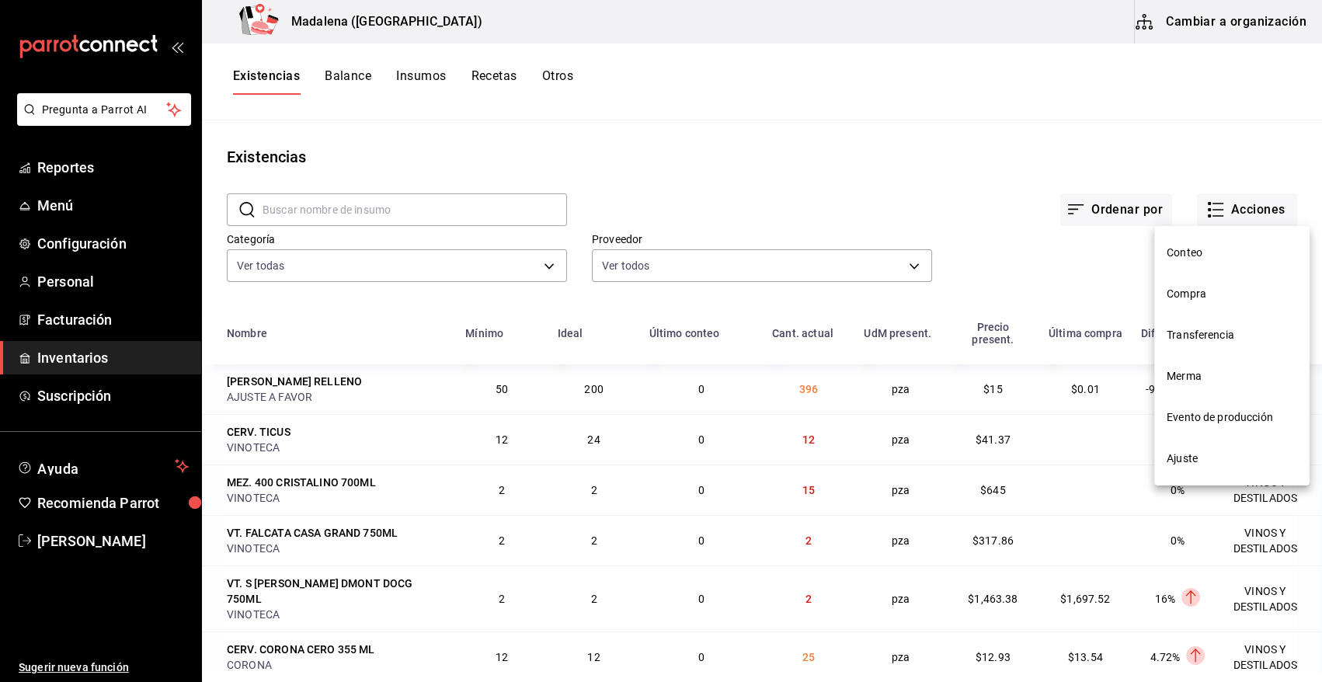
click at [1206, 288] on span "Compra" at bounding box center [1231, 294] width 130 height 16
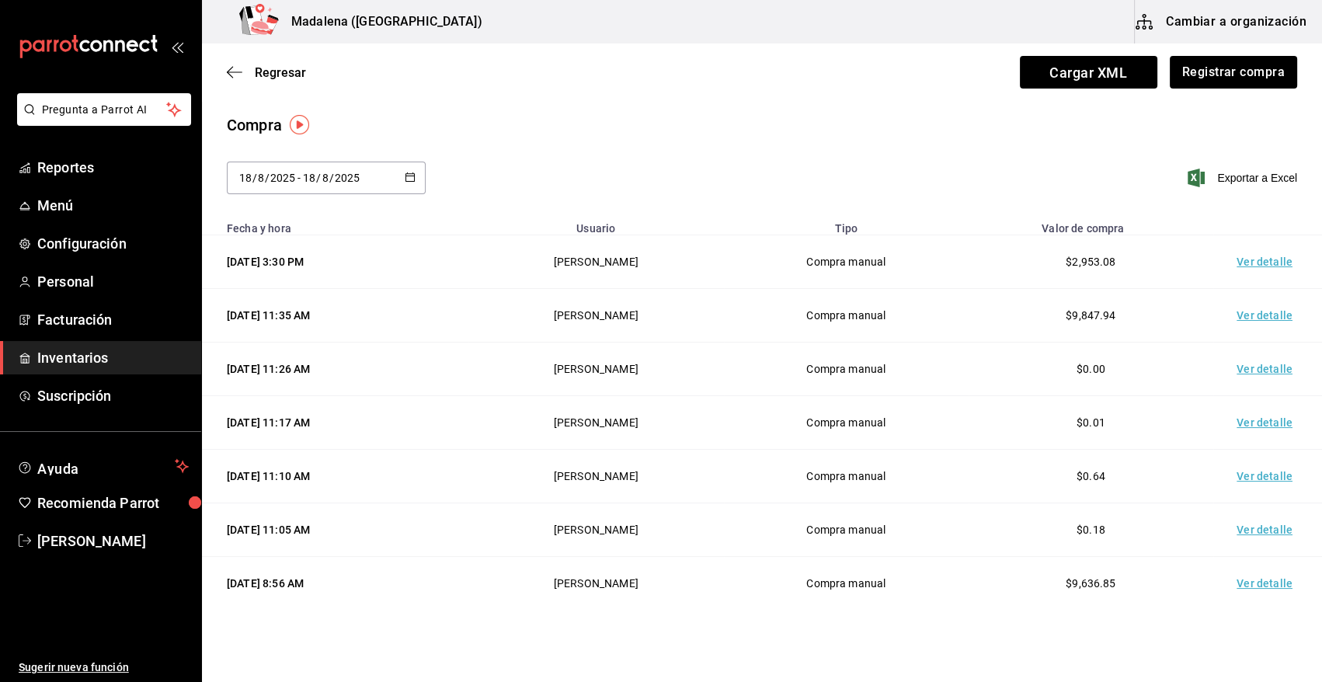
click at [1252, 266] on td "Ver detalle" at bounding box center [1267, 262] width 109 height 54
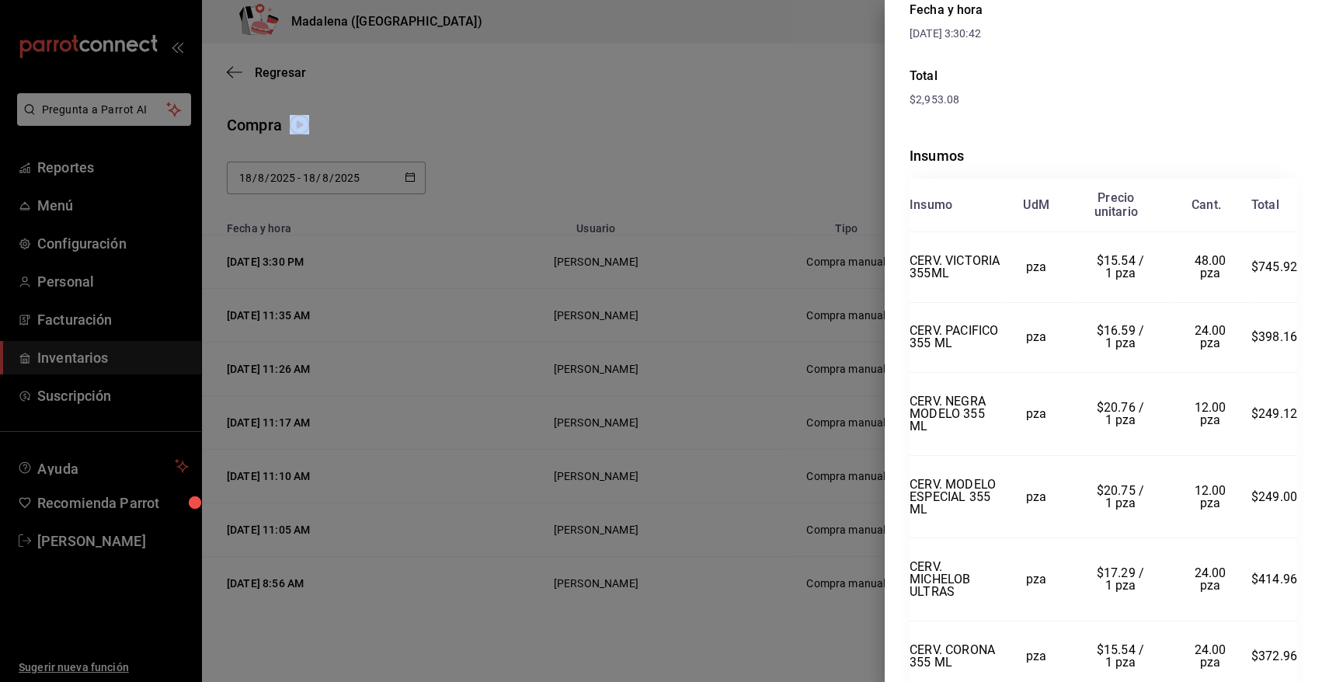
scroll to position [418, 0]
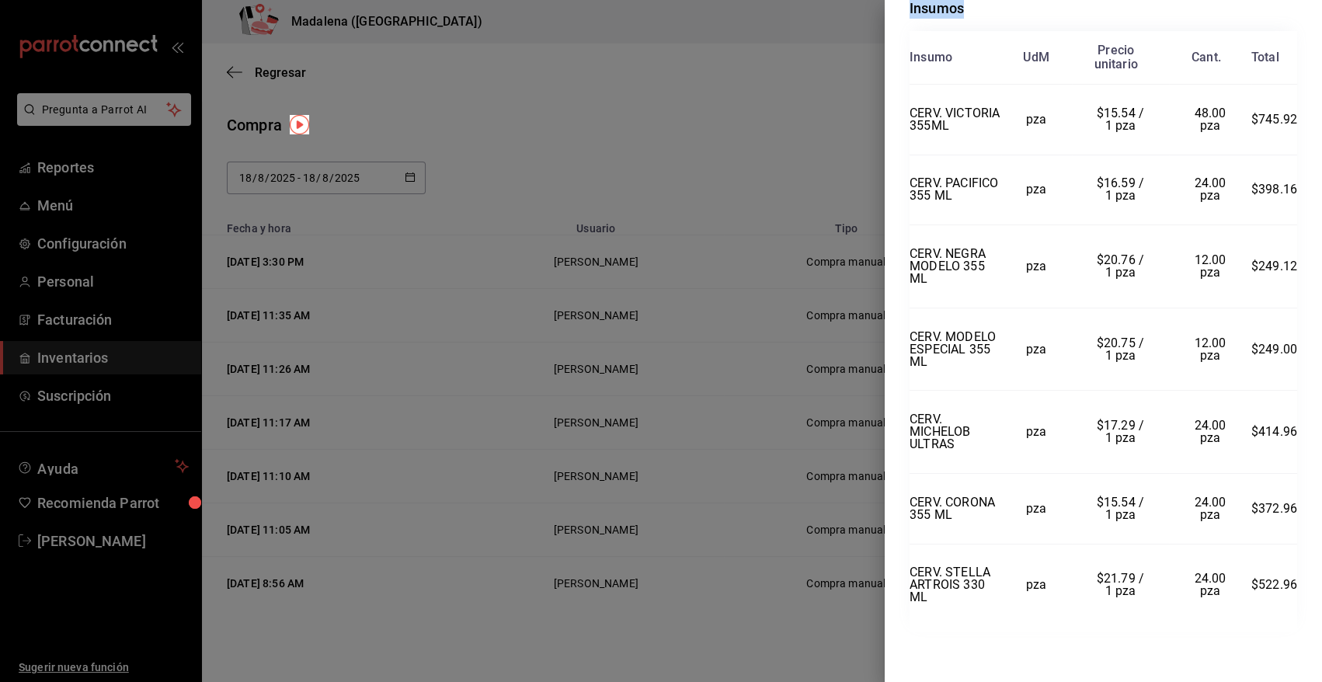
drag, startPoint x: 912, startPoint y: 36, endPoint x: 1300, endPoint y: 600, distance: 684.4
click at [1300, 600] on div "Compra Proveedor CORONA Usuario Angy Madalena Fecha y hora 18/08/2025 3:30:42 T…" at bounding box center [1102, 341] width 437 height 682
copy div "Compra Proveedor CORONA Usuario Angy Madalena Fecha y hora 18/08/2025 3:30:42 T…"
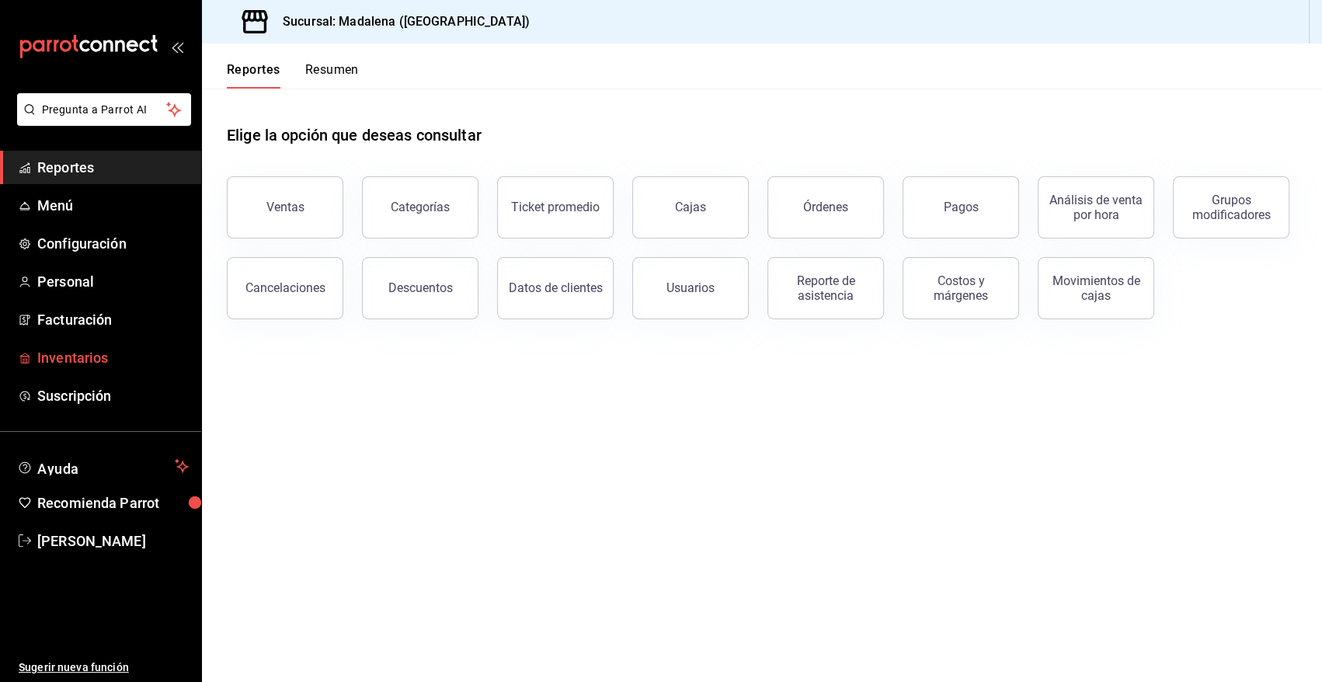
click at [90, 356] on span "Inventarios" at bounding box center [112, 357] width 151 height 21
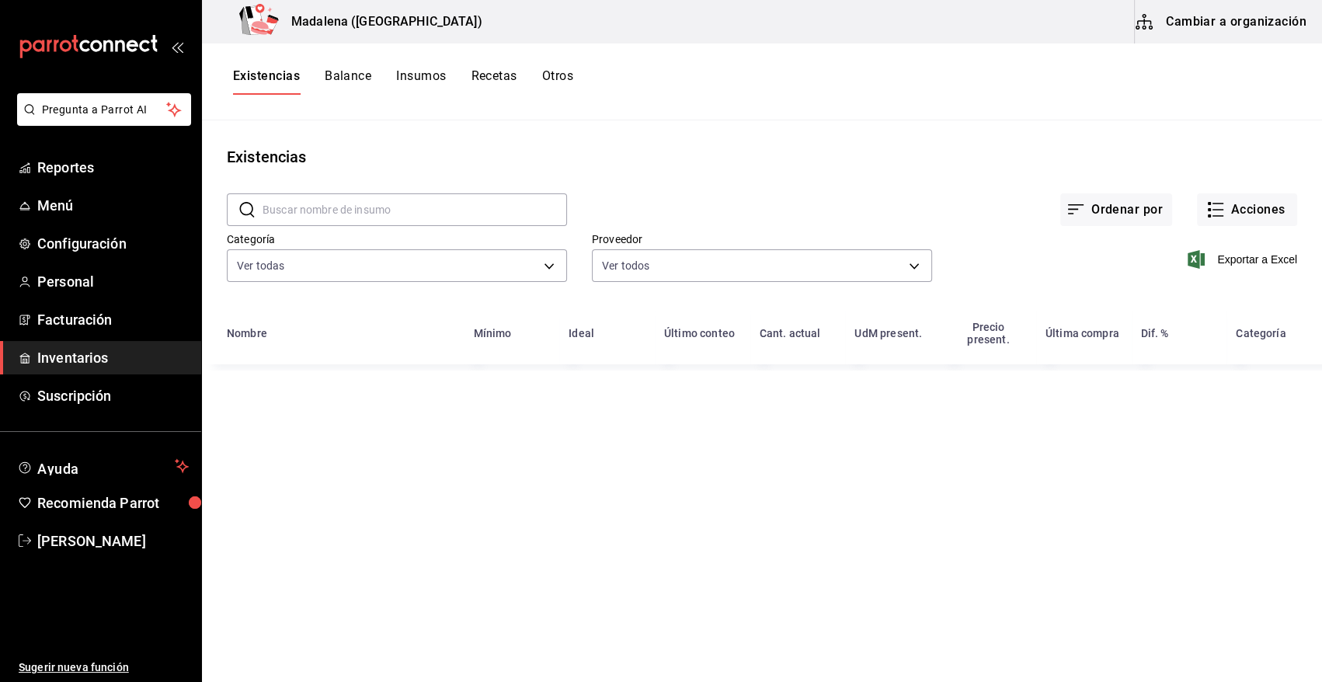
click at [1269, 22] on button "Cambiar a organización" at bounding box center [1221, 21] width 175 height 43
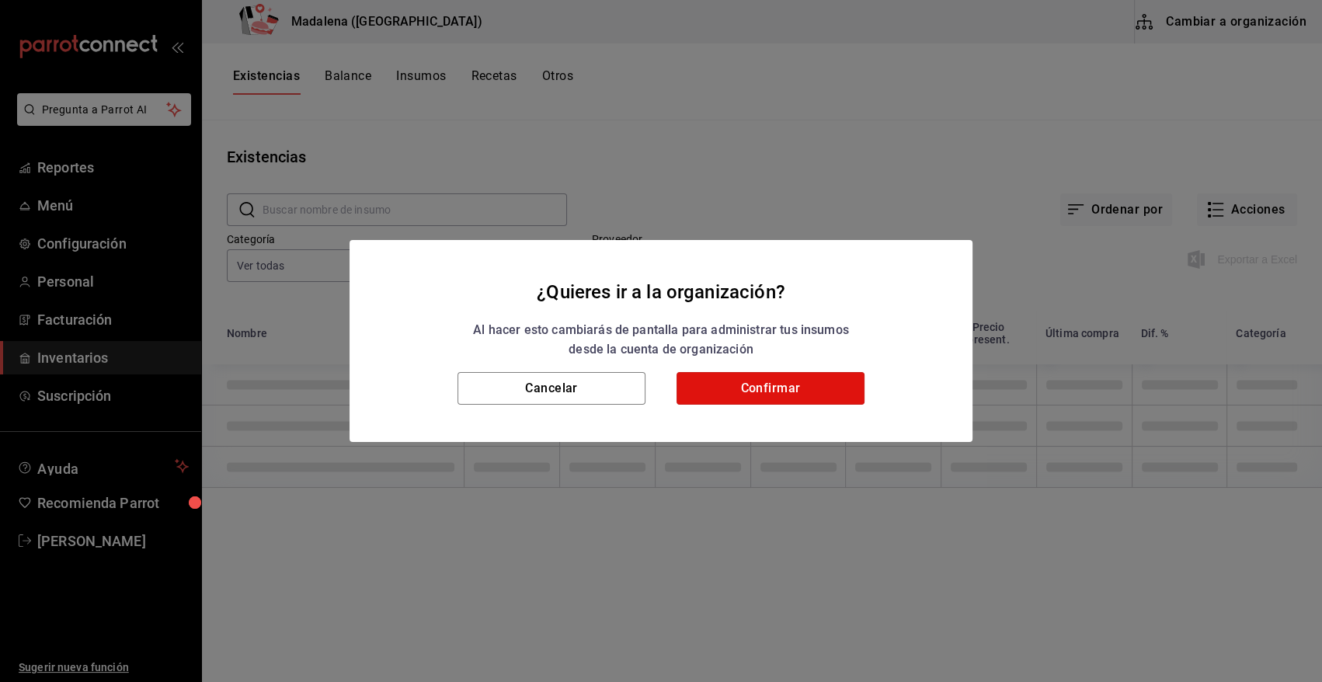
click at [779, 395] on button "Confirmar" at bounding box center [770, 388] width 188 height 33
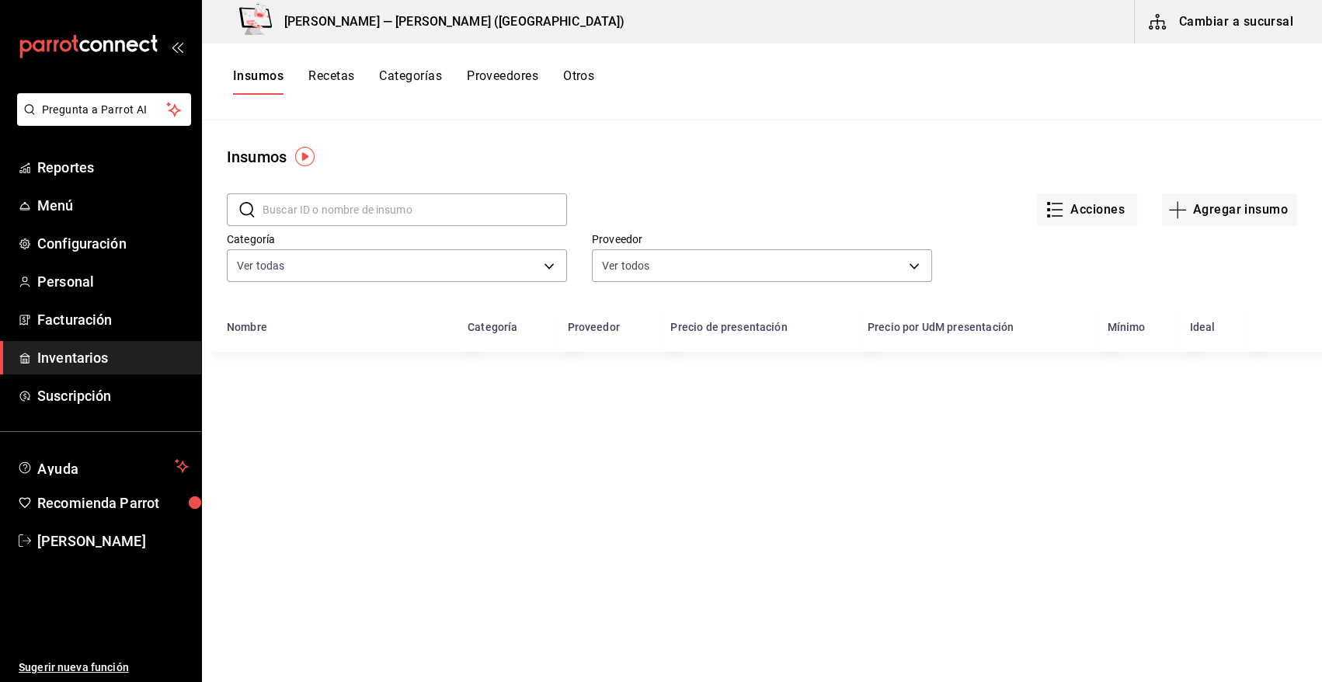
click at [356, 207] on input "text" at bounding box center [414, 209] width 304 height 31
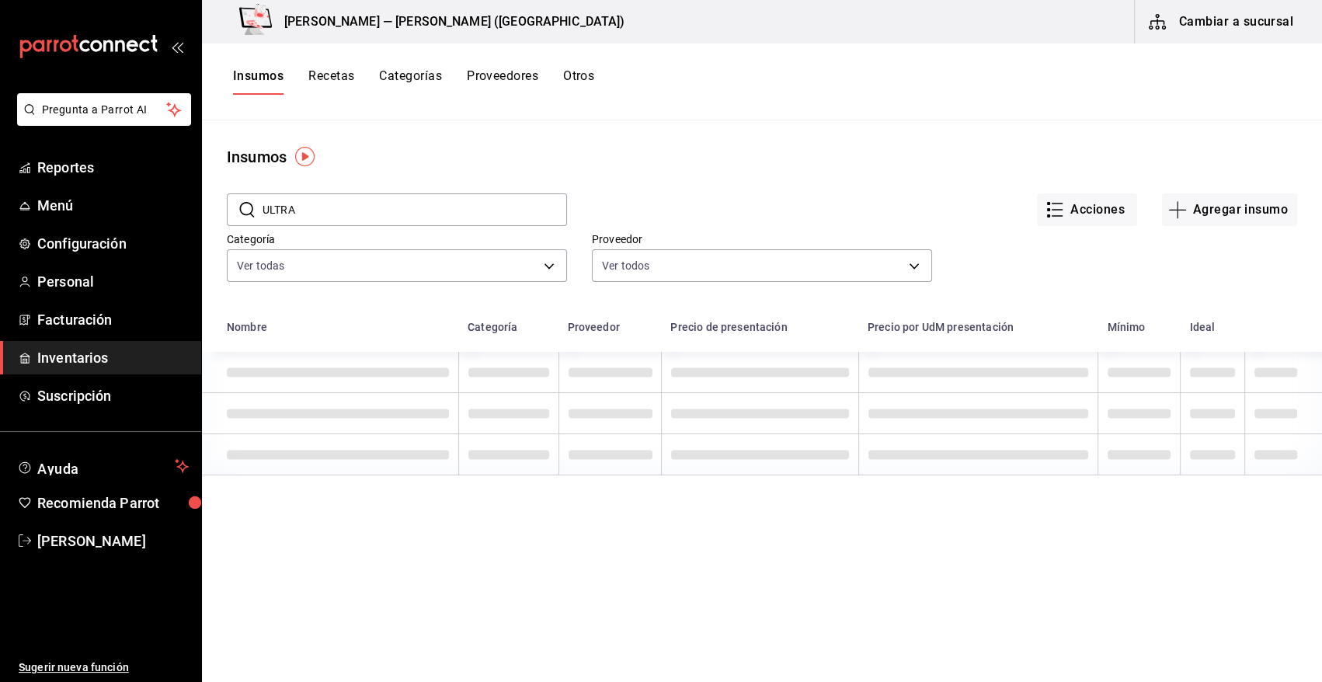
type input "ULTRA"
